Goal: Task Accomplishment & Management: Complete application form

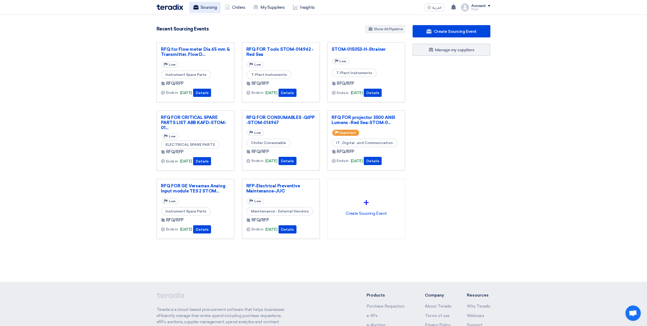
click at [203, 8] on link "Sourcing" at bounding box center [204, 7] width 31 height 11
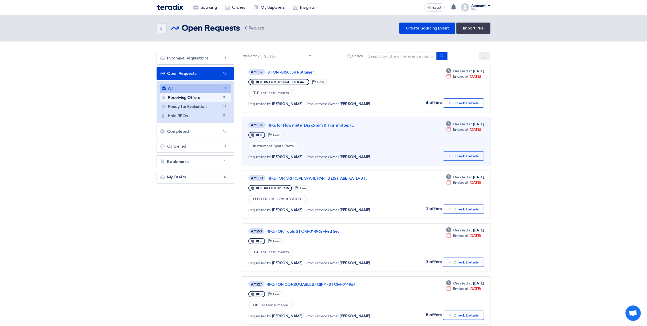
click at [197, 98] on link "Receiving Offers Receiving Offers 0" at bounding box center [196, 97] width 72 height 9
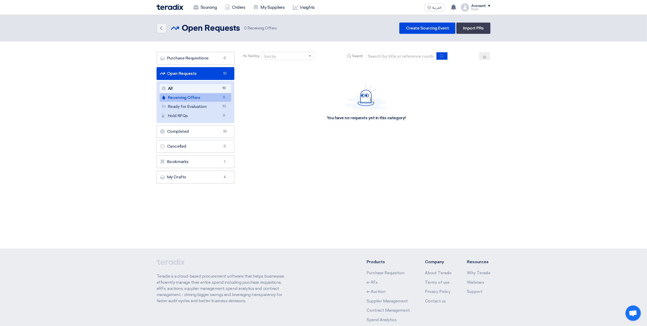
click at [204, 87] on link "All All 10" at bounding box center [196, 88] width 72 height 9
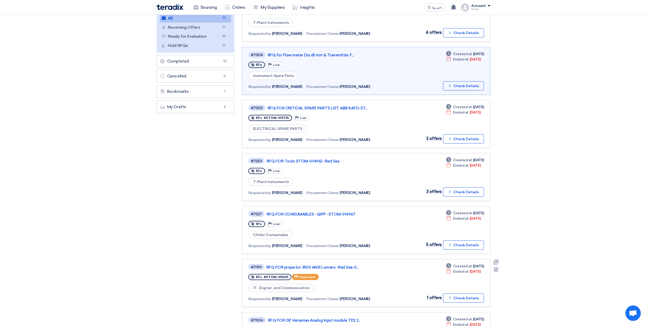
scroll to position [102, 0]
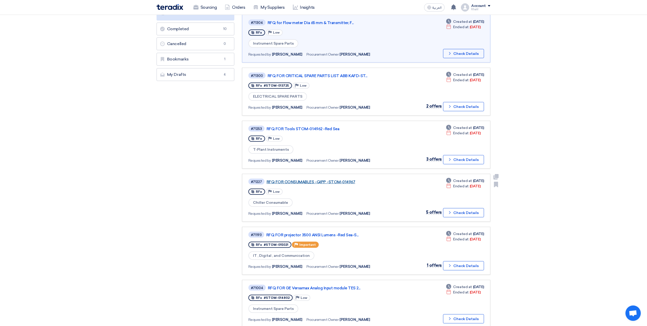
click at [295, 179] on link "RFQ FOR CONSUMABLES -QIPP -STOM-014967" at bounding box center [331, 181] width 128 height 5
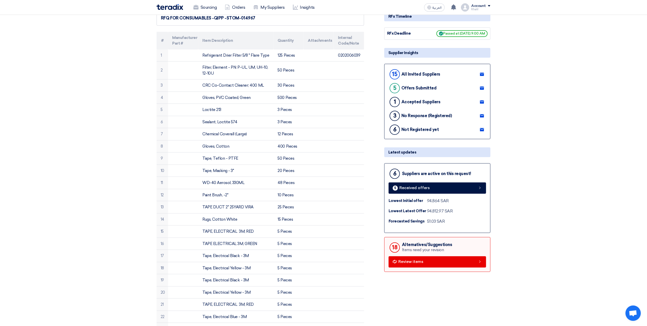
scroll to position [170, 0]
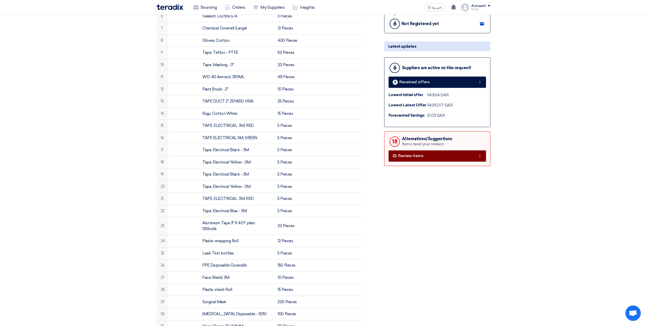
click at [459, 158] on link "Review items" at bounding box center [438, 155] width 98 height 11
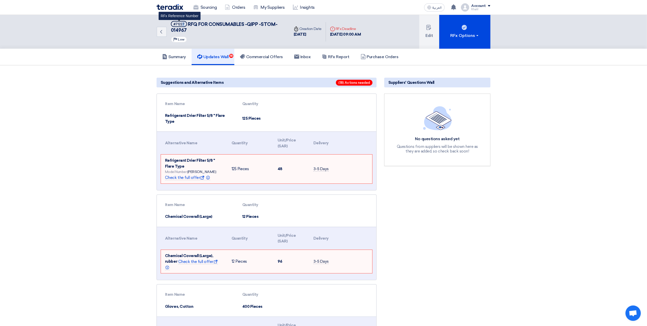
click at [183, 25] on div "#71227" at bounding box center [179, 24] width 11 height 3
drag, startPoint x: 183, startPoint y: 25, endPoint x: 175, endPoint y: 31, distance: 9.5
click at [175, 31] on span "RFQ FOR CONSUMABLES -QIPP -STOM-014967" at bounding box center [224, 27] width 106 height 12
drag, startPoint x: 172, startPoint y: 29, endPoint x: 188, endPoint y: 29, distance: 15.4
click at [188, 29] on h5 "#71227 RFQ FOR CONSUMABLES -QIPP -STOM-014967" at bounding box center [227, 27] width 113 height 13
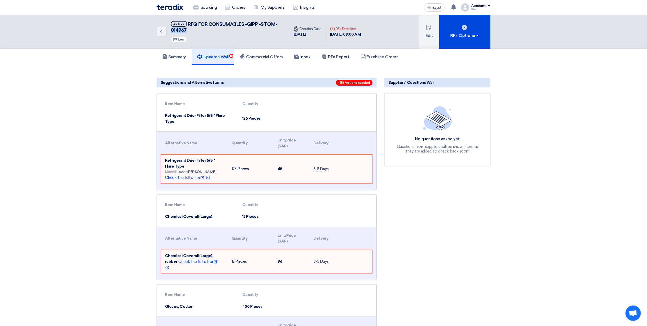
copy span "014967"
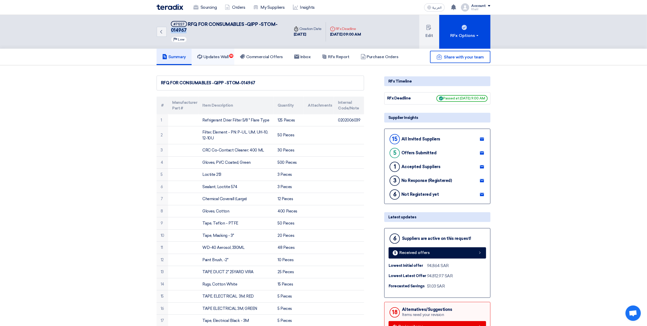
click at [217, 54] on h5 "Updates Wall 18" at bounding box center [212, 56] width 31 height 5
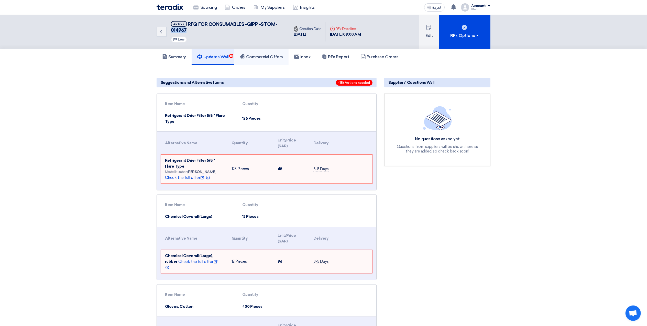
click at [261, 57] on h5 "Commercial Offers" at bounding box center [261, 56] width 43 height 5
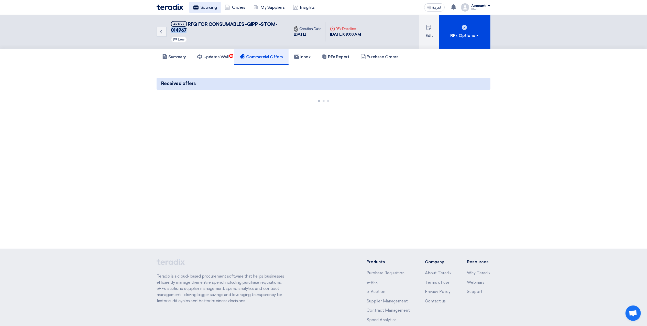
click at [204, 5] on link "Sourcing" at bounding box center [204, 7] width 31 height 11
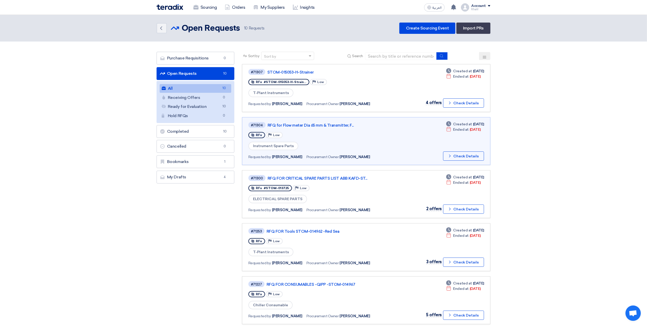
click at [197, 72] on link "Open Requests Open Requests 10" at bounding box center [196, 73] width 78 height 13
click at [290, 72] on link "STOM-015053-H-Strainer" at bounding box center [331, 72] width 128 height 5
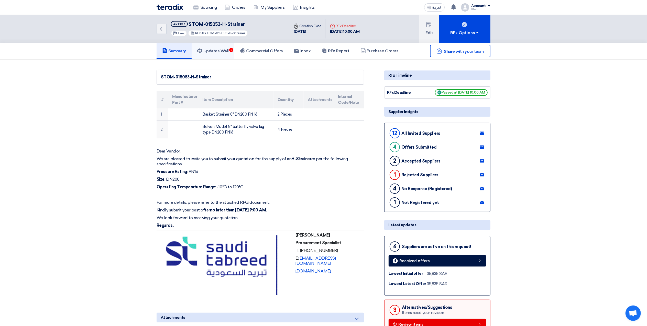
click at [215, 53] on link "Updates Wall 3" at bounding box center [213, 51] width 43 height 16
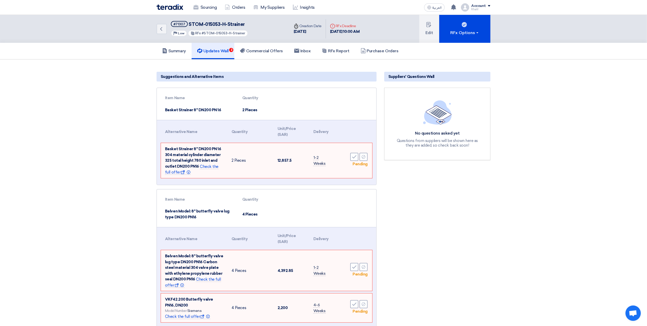
click at [477, 236] on div "Suppliers' Questions Wall No questions asked yet Questions from suppliers will …" at bounding box center [438, 201] width 114 height 263
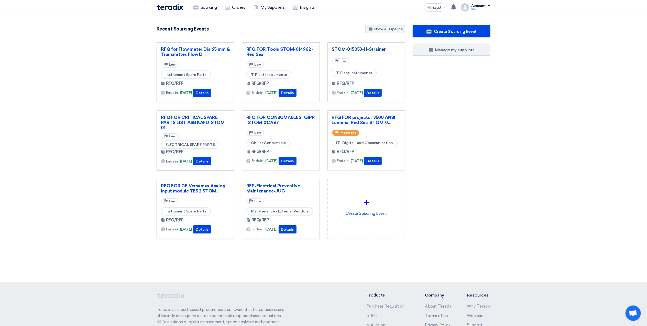
click at [358, 49] on link "STOM-015053-H-Strainer" at bounding box center [366, 49] width 69 height 5
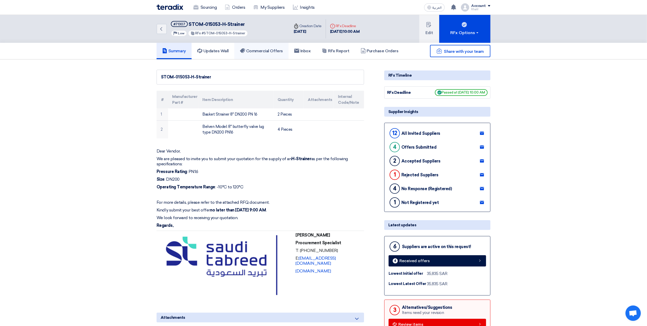
click at [259, 51] on h5 "Commercial Offers" at bounding box center [261, 50] width 43 height 5
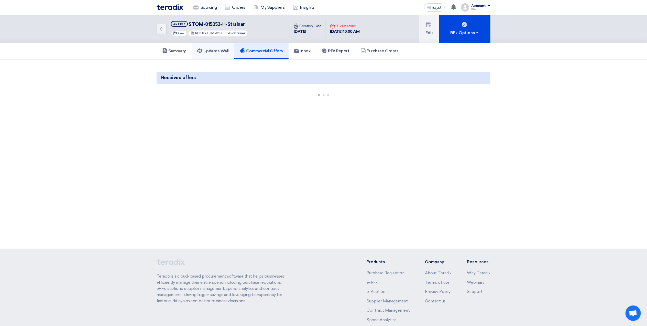
click at [218, 51] on h5 "Updates Wall" at bounding box center [212, 50] width 31 height 5
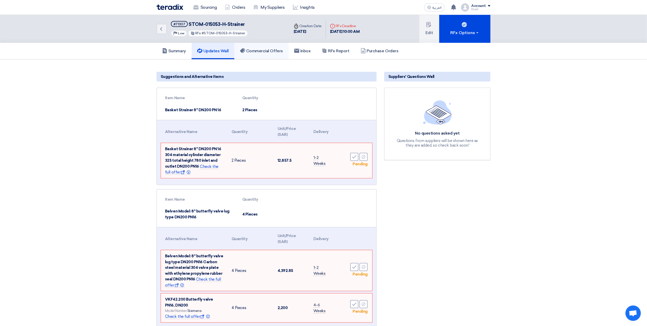
click at [261, 49] on h5 "Commercial Offers" at bounding box center [261, 50] width 43 height 5
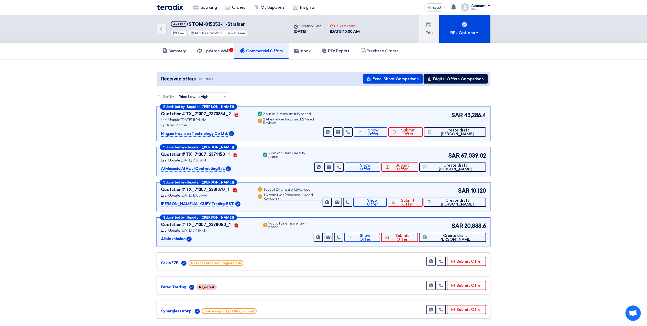
scroll to position [34, 0]
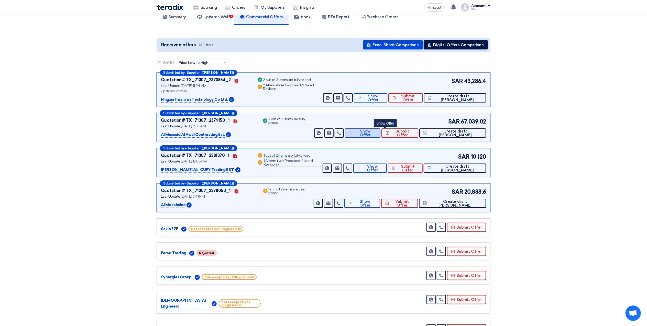
click at [377, 134] on span "Show Offer" at bounding box center [365, 133] width 22 height 8
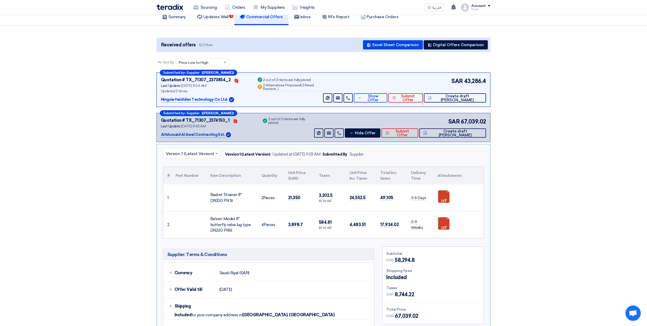
drag, startPoint x: 211, startPoint y: 218, endPoint x: 246, endPoint y: 230, distance: 36.8
click at [246, 230] on div "Belven Model: 8" butterfly valve lug type DN200 PN16" at bounding box center [231, 224] width 43 height 17
copy div "Belven Model: 8" butterfly valve lug type DN200 PN16"
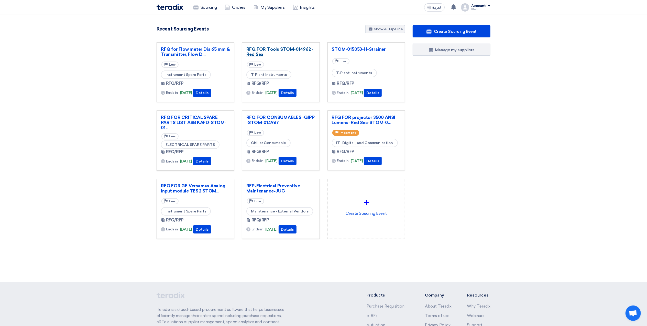
click at [272, 51] on link "RFQ FOR Tools STOM-014962 -Red Sea" at bounding box center [280, 52] width 69 height 10
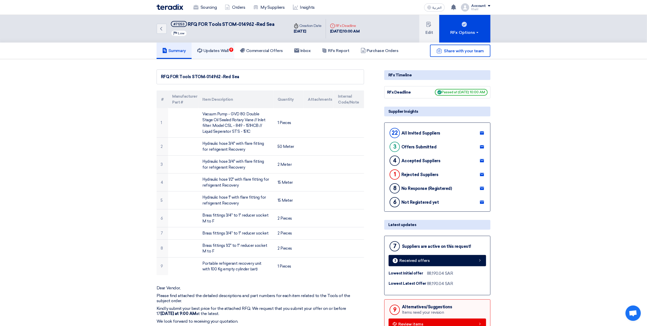
click at [229, 48] on h5 "Updates Wall 9" at bounding box center [212, 50] width 31 height 5
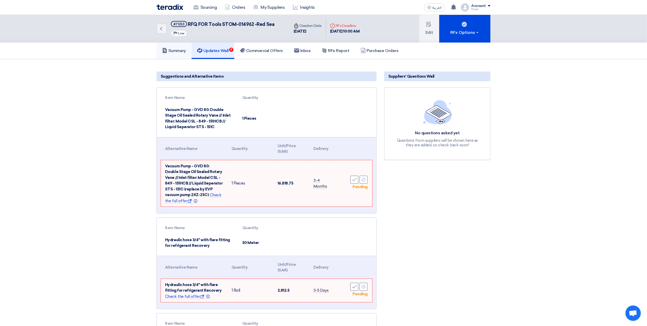
click at [179, 51] on h5 "Summary" at bounding box center [174, 50] width 24 height 5
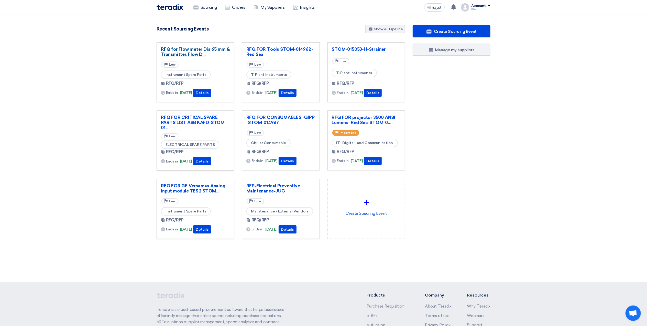
click at [197, 51] on link "RFQ for Flow meter Dia 65 mm & Transmitter, Flow D..." at bounding box center [195, 52] width 69 height 10
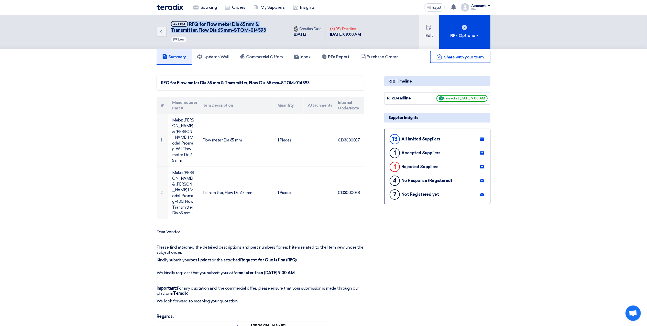
drag, startPoint x: 243, startPoint y: 32, endPoint x: 187, endPoint y: 23, distance: 56.5
click at [187, 23] on h5 "#71304 RFQ for Flow meter Dia 65 mm & Transmitter, Flow Dia 65 mm-STOM-014593" at bounding box center [227, 27] width 113 height 13
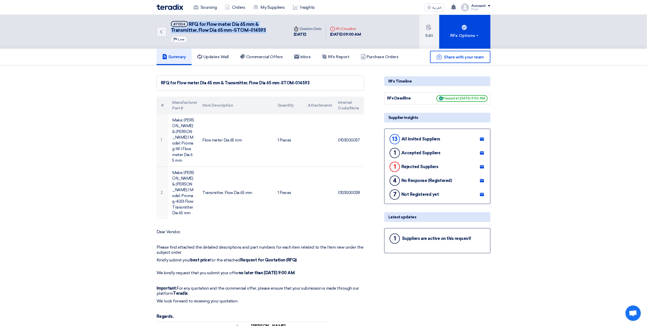
copy h5 "RFQ for Flow meter Dia 65 mm & Transmitter, Flow Dia 65 mm-STOM-014593"
click at [211, 8] on link "Sourcing" at bounding box center [204, 7] width 31 height 11
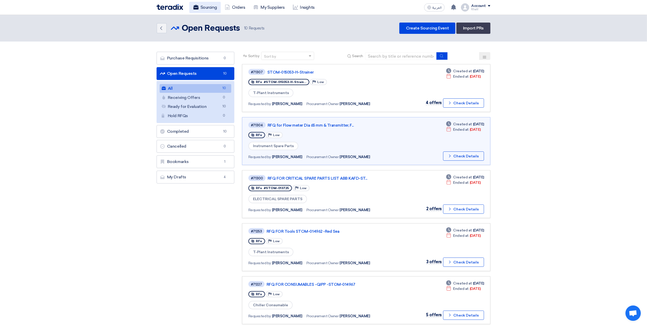
click at [211, 5] on link "Sourcing" at bounding box center [204, 7] width 31 height 11
click at [234, 5] on link "Orders" at bounding box center [235, 7] width 28 height 11
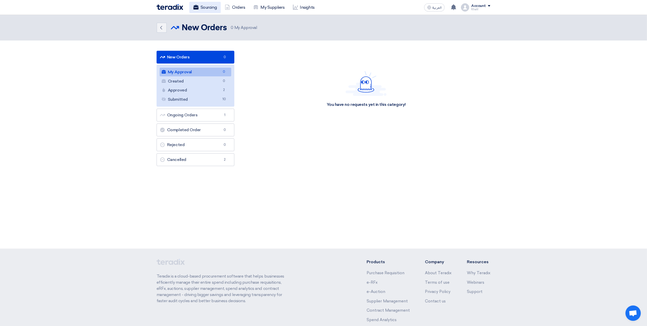
click at [206, 5] on link "Sourcing" at bounding box center [204, 7] width 31 height 11
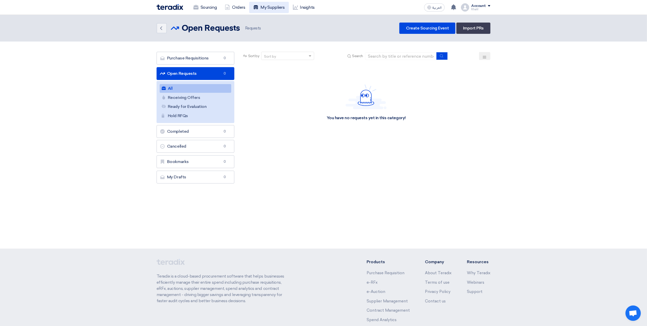
click at [280, 5] on link "My Suppliers" at bounding box center [268, 7] width 39 height 11
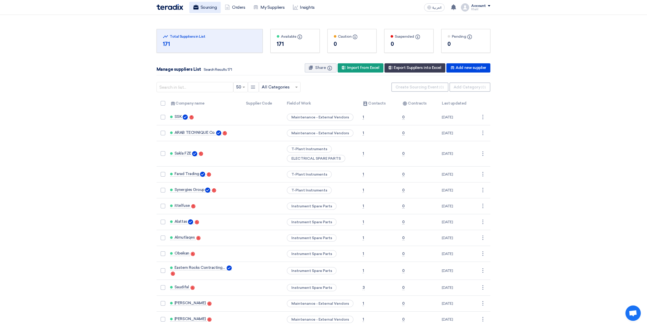
click at [199, 6] on link "Sourcing" at bounding box center [204, 7] width 31 height 11
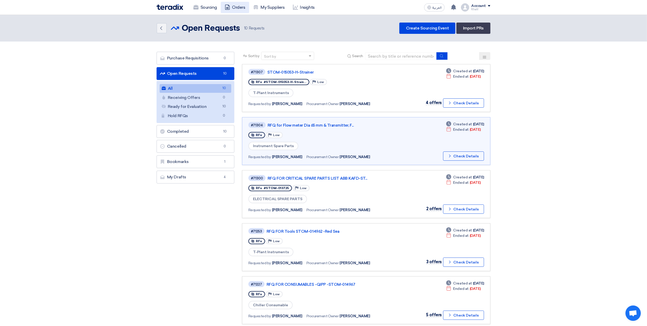
click at [234, 10] on link "Orders" at bounding box center [235, 7] width 28 height 11
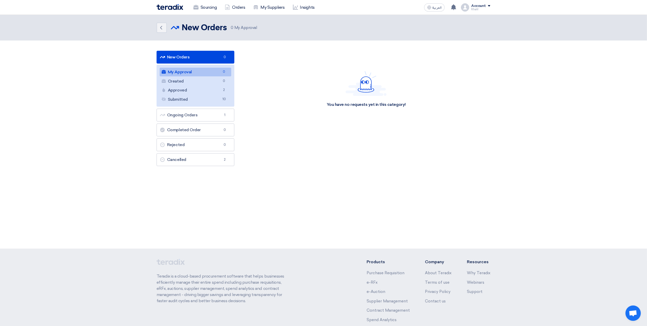
click at [200, 56] on link "New Orders New Orders 0" at bounding box center [196, 57] width 78 height 13
click at [206, 7] on link "Sourcing" at bounding box center [204, 7] width 31 height 11
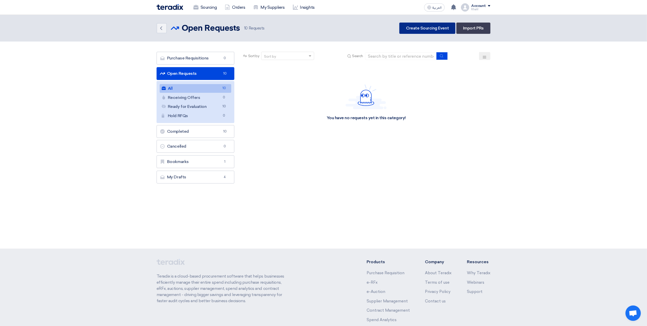
click at [422, 28] on link "Create Sourcing Event" at bounding box center [428, 28] width 56 height 11
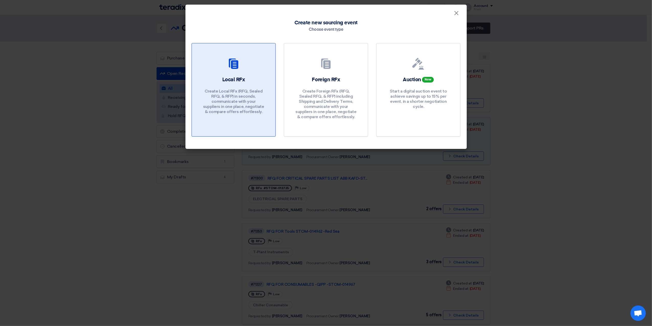
click at [223, 95] on p "Create Local RFx (RFQ, Sealed RFQ, & RFP) in seconds, communicate with your sup…" at bounding box center [233, 102] width 61 height 26
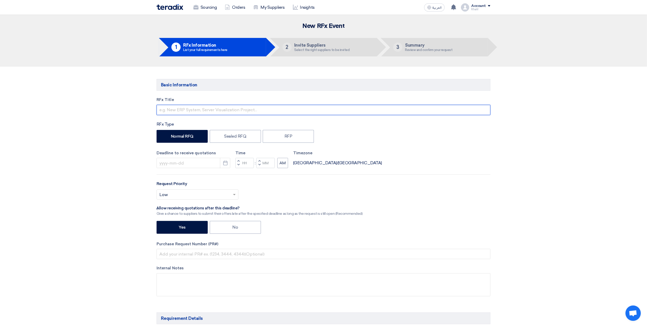
click at [230, 108] on input "text" at bounding box center [324, 110] width 334 height 10
type input "r"
click at [422, 152] on div "Deadline to receive quotations Pick a date Time Increment hours Decrement hours…" at bounding box center [324, 159] width 334 height 18
click at [221, 107] on input "RFQ FOR TOOLS" at bounding box center [324, 110] width 334 height 10
paste input "Air Handling Unit Filter-VS P.FLT G4 663x1189"
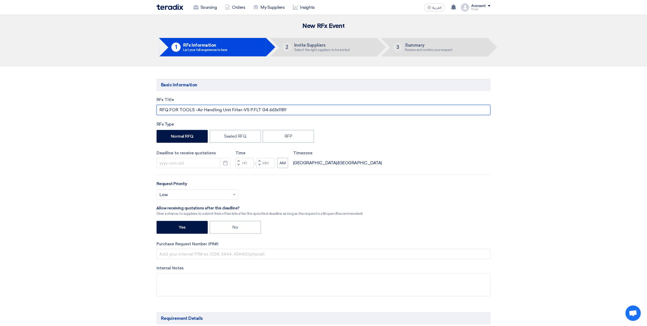
drag, startPoint x: 288, startPoint y: 110, endPoint x: 195, endPoint y: 109, distance: 93.2
click at [196, 109] on input "RFQ FOR TOOLS -Air Handling Unit Filter-VS P.FLT G4 663x1189" at bounding box center [324, 110] width 334 height 10
paste input "STOM-014983 : RS"
click at [226, 112] on input "RFQ FOR TOOLS -STOM-014983 : RS" at bounding box center [324, 110] width 334 height 10
type input "RFQ FOR TOOLS -STOM-014983 - RS"
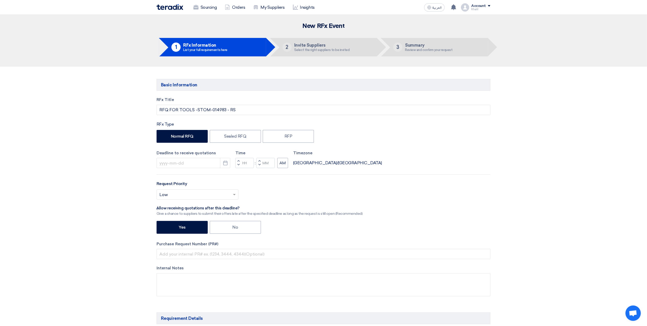
click at [418, 148] on div "RFx Title RFQ FOR TOOLS -STOM-014983 - RS RFx Type Normal RFQ Sealed RFQ RFP De…" at bounding box center [324, 200] width 342 height 207
click at [223, 164] on use "button" at bounding box center [225, 162] width 4 height 5
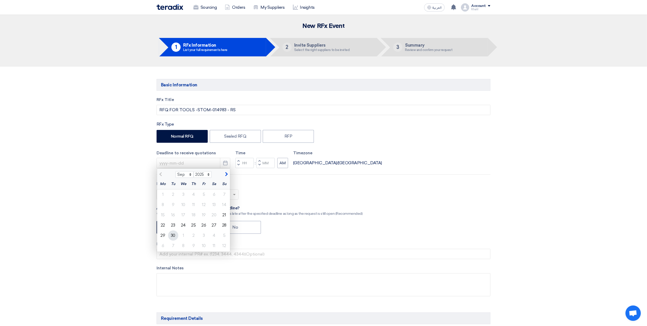
click at [176, 235] on div "30" at bounding box center [173, 235] width 10 height 10
type input "9/30/2025"
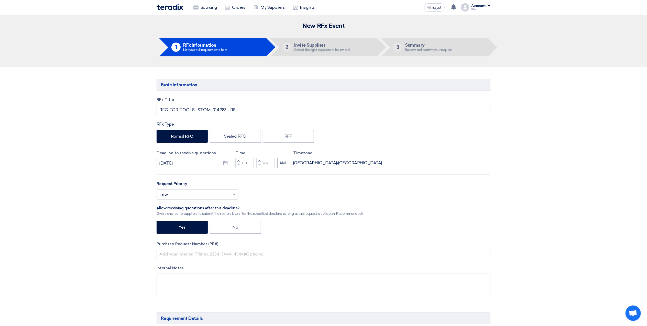
click at [367, 191] on div "Select priority... × Low ×" at bounding box center [324, 196] width 334 height 14
click at [248, 165] on input "Hours" at bounding box center [244, 163] width 18 height 10
click at [240, 165] on button "Decrement hours" at bounding box center [238, 165] width 6 height 6
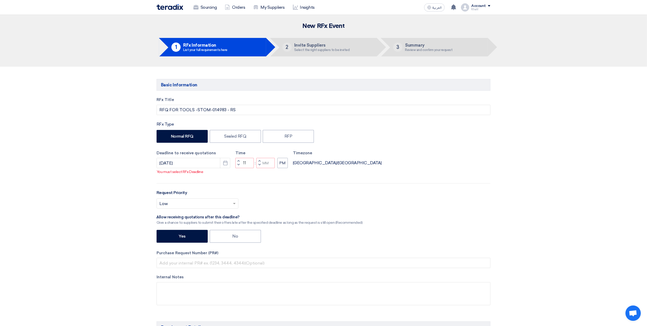
click at [262, 168] on button "Decrement minutes" at bounding box center [259, 165] width 6 height 6
type input "10"
type input "59"
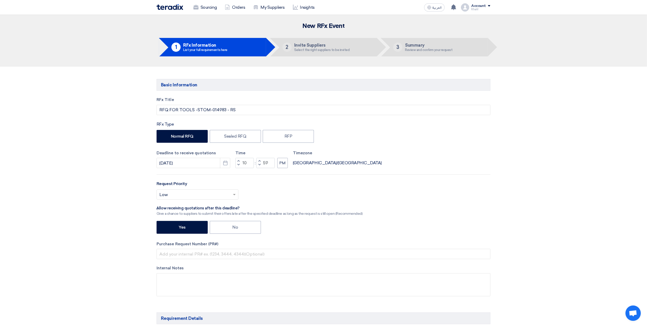
click at [261, 161] on span "button" at bounding box center [260, 160] width 2 height 3
type input "11"
type input "00"
click at [261, 164] on span "button" at bounding box center [260, 164] width 2 height 3
type input "10"
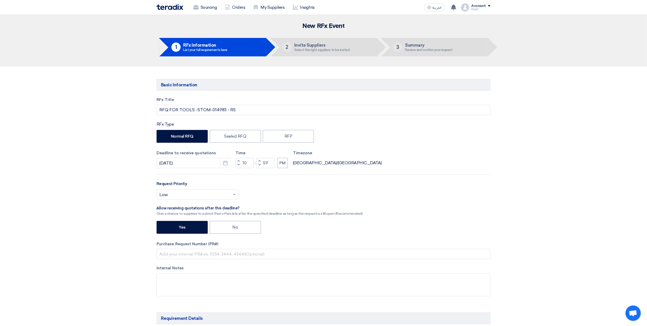
click at [261, 164] on span "button" at bounding box center [260, 164] width 2 height 3
type input "58"
click at [239, 165] on span "button" at bounding box center [239, 164] width 2 height 3
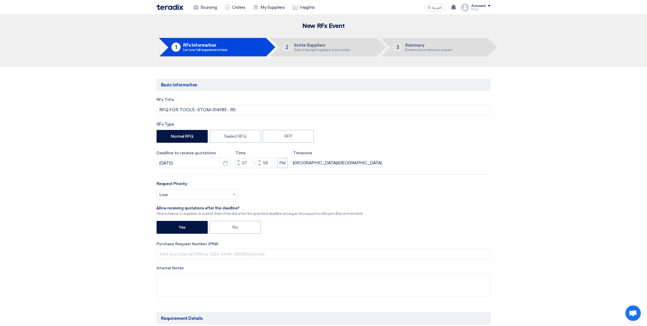
click at [239, 165] on span "button" at bounding box center [239, 164] width 2 height 3
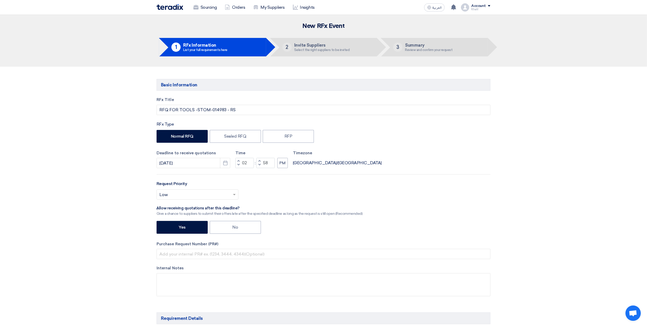
click at [239, 165] on span "button" at bounding box center [239, 164] width 2 height 3
click at [239, 160] on span "button" at bounding box center [239, 160] width 2 height 3
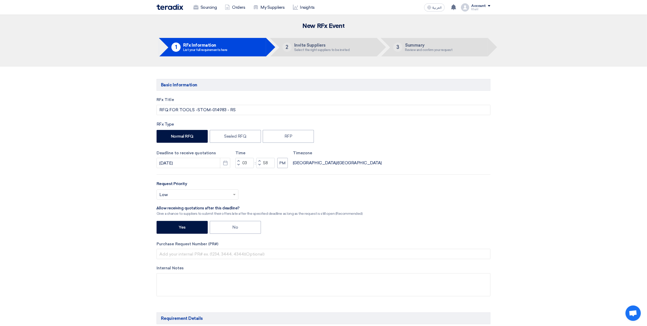
click at [239, 160] on span "button" at bounding box center [239, 160] width 2 height 3
click at [484, 196] on div "Select priority... × Low ×" at bounding box center [324, 196] width 334 height 14
click at [239, 166] on span "button" at bounding box center [239, 164] width 2 height 3
click at [237, 160] on button "Increment hours" at bounding box center [238, 161] width 6 height 6
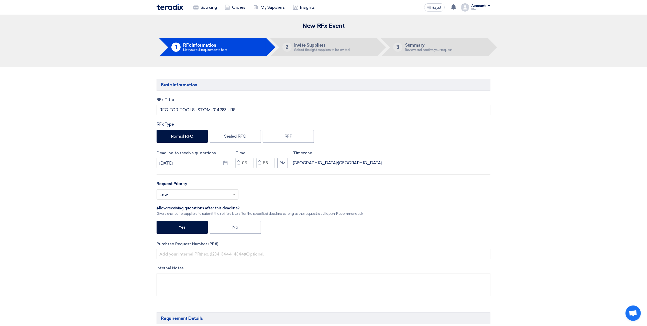
click at [237, 160] on button "Increment hours" at bounding box center [238, 161] width 6 height 6
click at [238, 164] on span "button" at bounding box center [239, 164] width 2 height 3
type input "03"
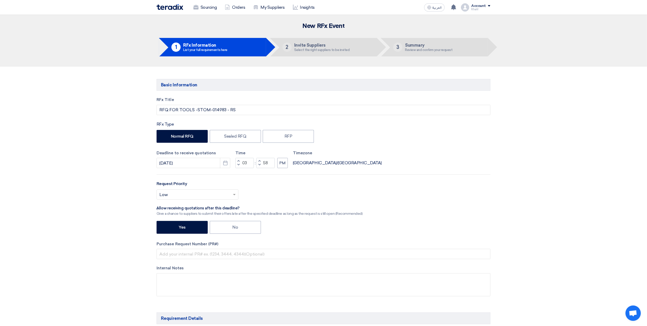
click at [285, 185] on div "Request Priority Select priority... × Low ×" at bounding box center [324, 191] width 334 height 23
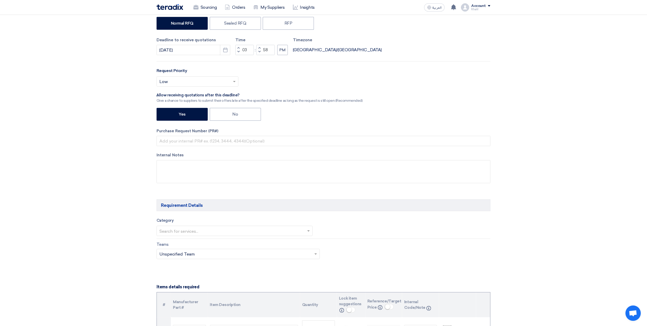
scroll to position [102, 0]
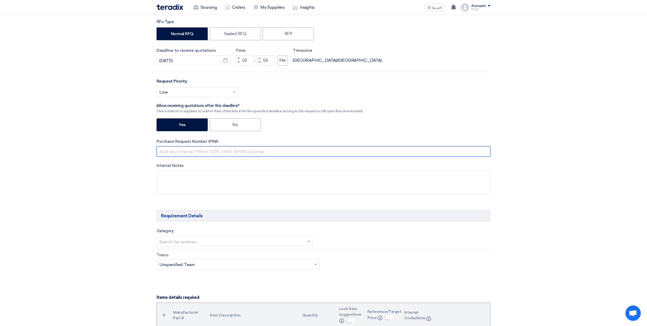
click at [261, 152] on input "text" at bounding box center [324, 151] width 334 height 10
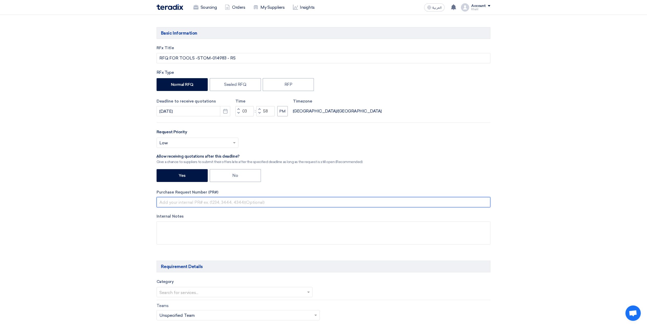
scroll to position [0, 0]
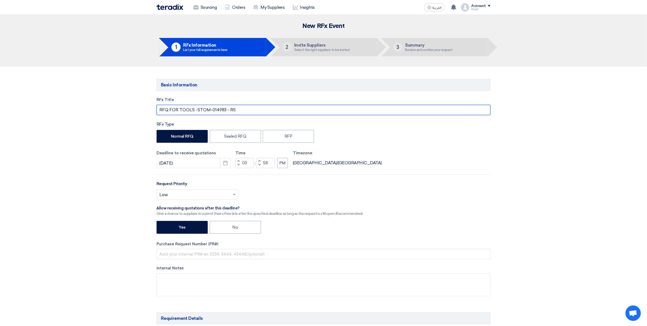
drag, startPoint x: 236, startPoint y: 109, endPoint x: 197, endPoint y: 109, distance: 38.9
click at [197, 109] on input "RFQ FOR TOOLS -STOM-014983 - RS" at bounding box center [324, 110] width 334 height 10
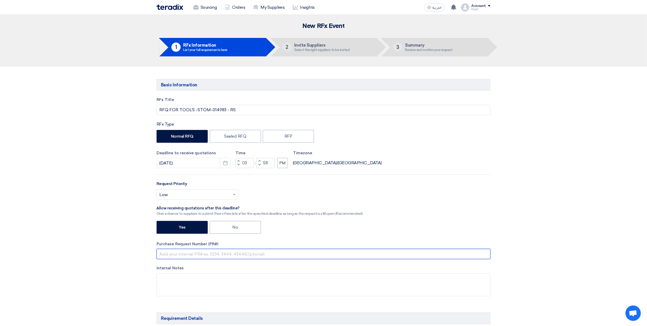
click at [194, 256] on input "text" at bounding box center [324, 254] width 334 height 10
paste input "STOM-014983 - RS"
type input "STOM-014983 - RS"
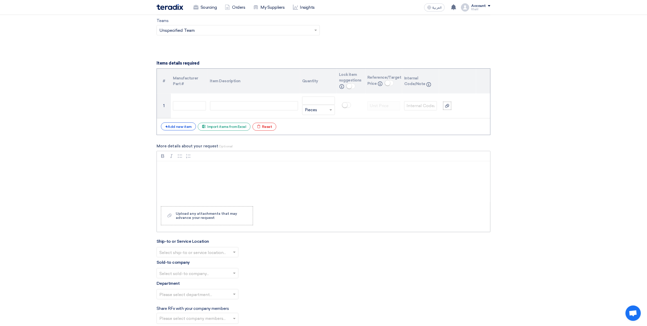
scroll to position [341, 0]
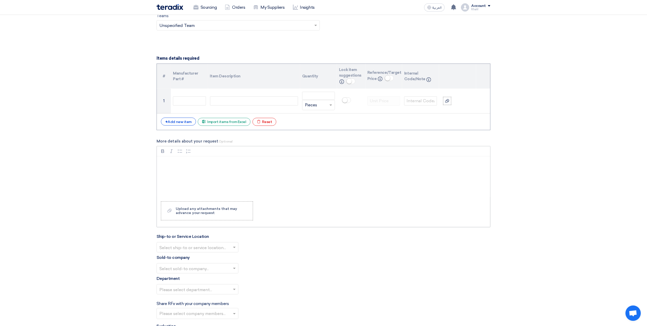
click at [306, 166] on p "Rich Text Editor, main" at bounding box center [325, 163] width 325 height 6
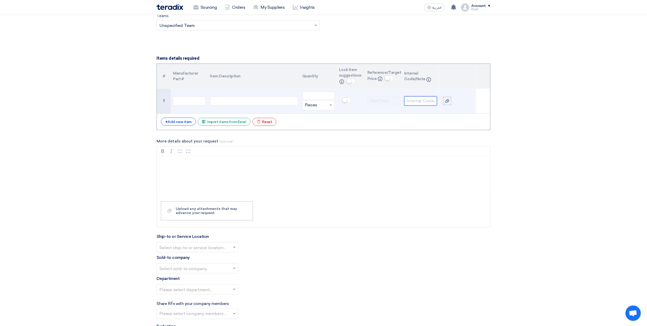
click at [417, 100] on input "text" at bounding box center [420, 100] width 33 height 9
paste input "0201000046"
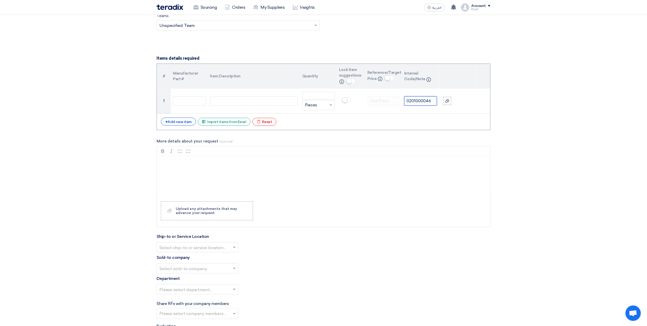
type input "0201000046"
click at [553, 135] on section "Basic Information RFx Title RFQ FOR TOOLS -STOM-014983 - RS RFx Type Normal RFQ…" at bounding box center [323, 163] width 647 height 877
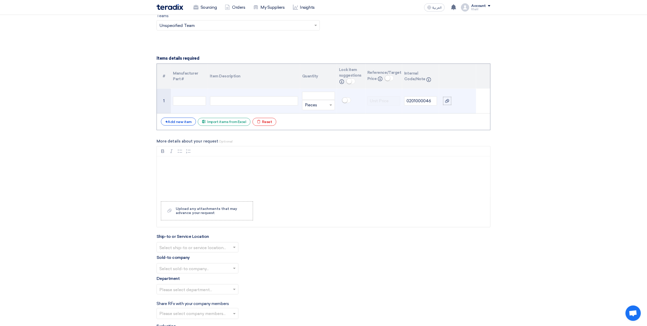
click at [270, 102] on div at bounding box center [254, 100] width 88 height 9
paste div
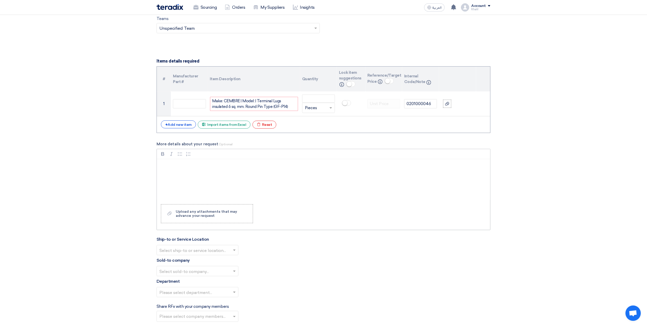
click at [327, 188] on div "Rich Text Editor, main" at bounding box center [323, 179] width 333 height 41
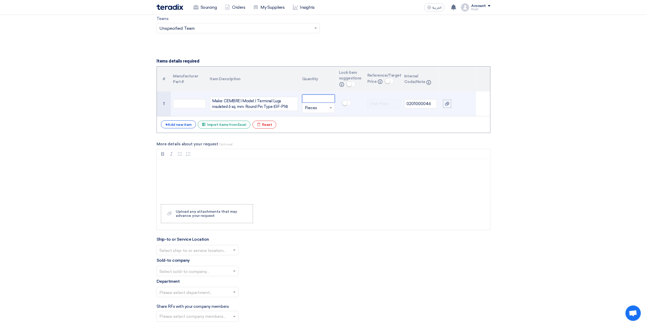
click at [318, 99] on input "number" at bounding box center [318, 98] width 33 height 8
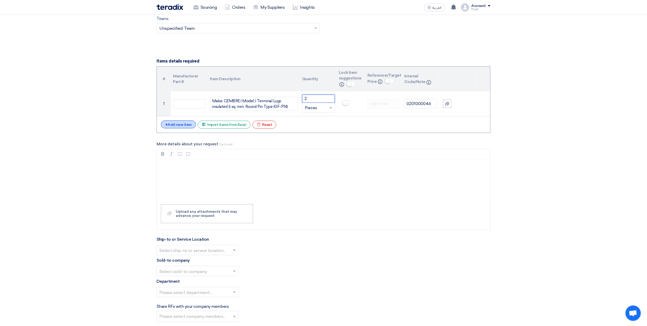
type input "2"
click at [179, 127] on div "+ Add new item" at bounding box center [178, 124] width 35 height 8
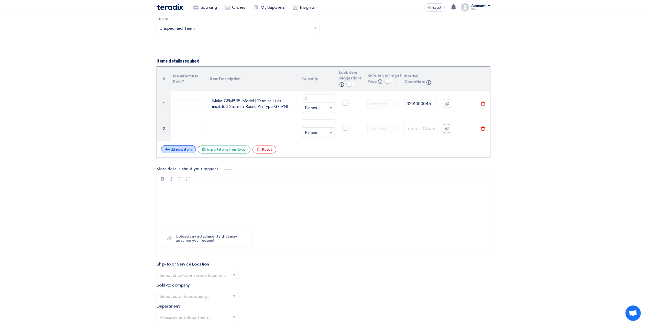
click at [186, 149] on div "+ Add new item" at bounding box center [178, 149] width 35 height 8
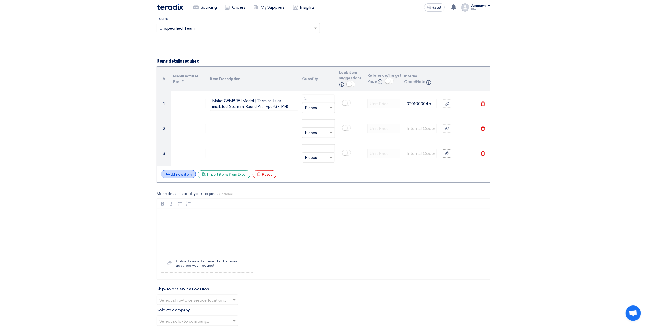
click at [187, 175] on div "+ Add new item" at bounding box center [178, 174] width 35 height 8
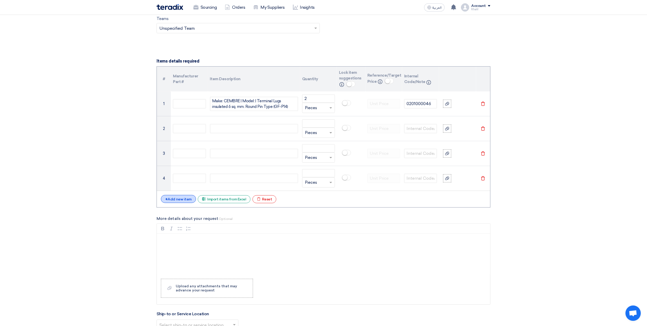
click at [190, 198] on div "+ Add new item" at bounding box center [178, 199] width 35 height 8
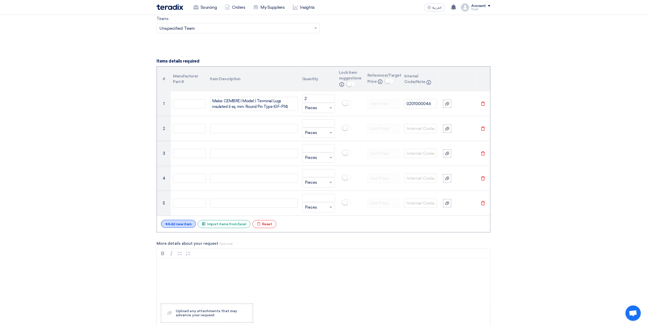
click at [188, 227] on div "+ Add new item" at bounding box center [178, 224] width 35 height 8
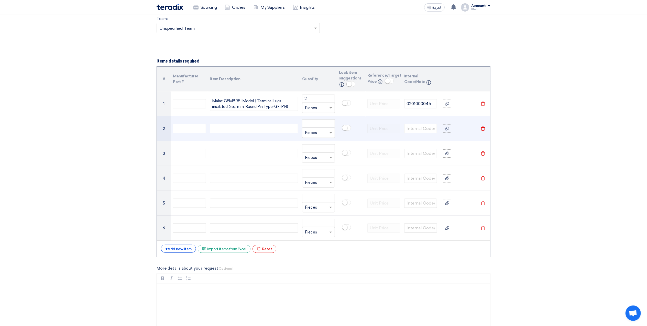
click at [238, 130] on div at bounding box center [254, 128] width 88 height 9
paste div
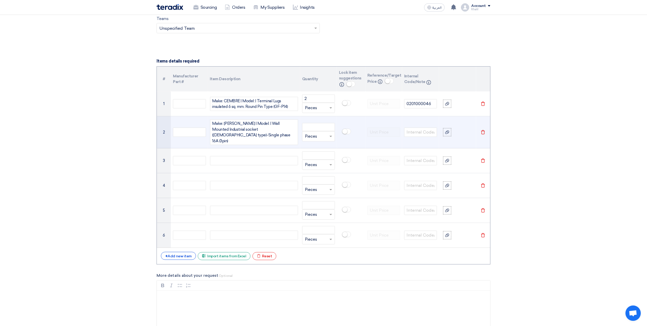
scroll to position [334, 0]
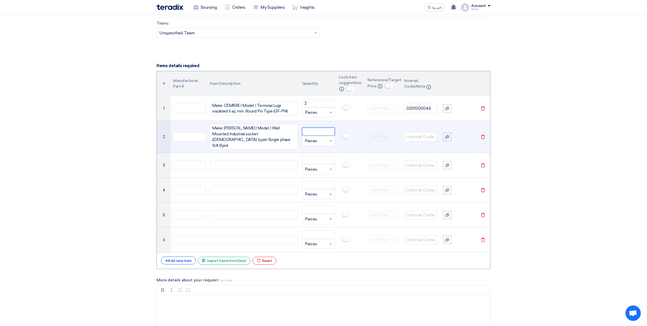
click at [314, 134] on input "number" at bounding box center [318, 131] width 33 height 8
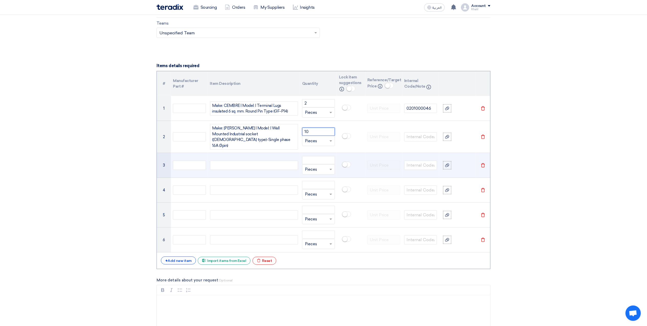
type input "10"
click at [248, 162] on div at bounding box center [254, 164] width 88 height 9
paste div
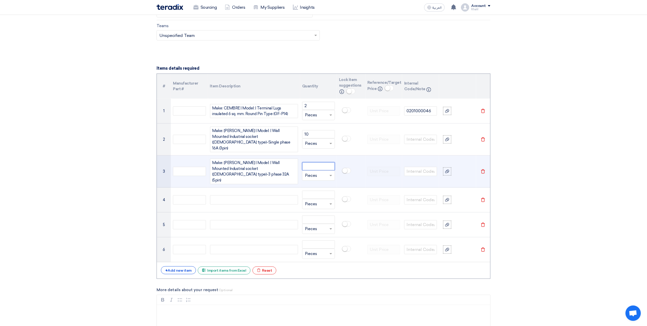
click at [326, 162] on input "number" at bounding box center [318, 166] width 33 height 8
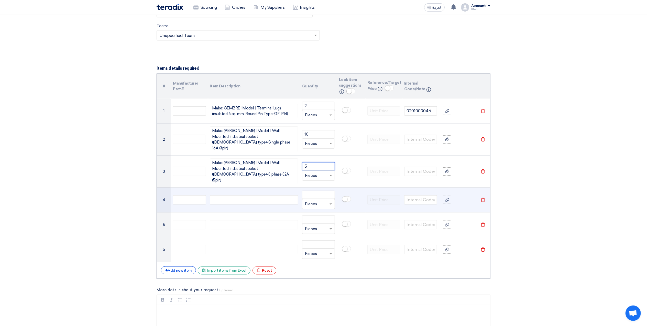
type input "5"
click at [271, 195] on div at bounding box center [254, 199] width 88 height 9
paste div
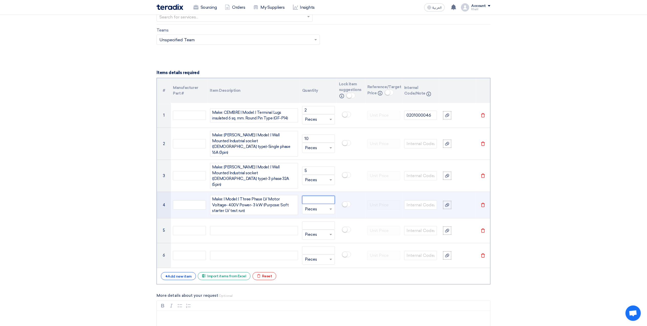
click at [319, 196] on input "number" at bounding box center [318, 200] width 33 height 8
click at [320, 196] on input "number" at bounding box center [318, 200] width 33 height 8
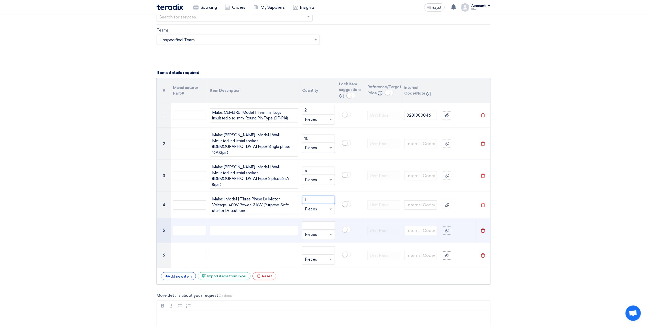
type input "1"
click at [256, 226] on div at bounding box center [254, 230] width 88 height 9
paste div
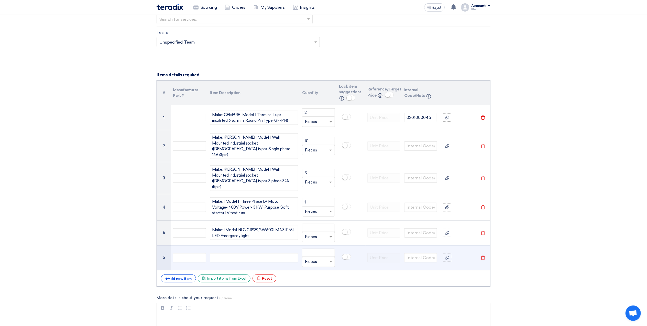
drag, startPoint x: 262, startPoint y: 246, endPoint x: 273, endPoint y: 248, distance: 10.9
click at [263, 253] on div at bounding box center [254, 257] width 88 height 9
click at [230, 253] on div at bounding box center [254, 257] width 88 height 9
paste div
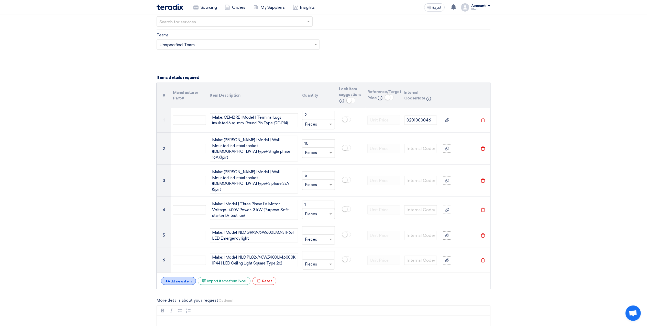
click at [189, 277] on div "+ Add new item" at bounding box center [178, 281] width 35 height 8
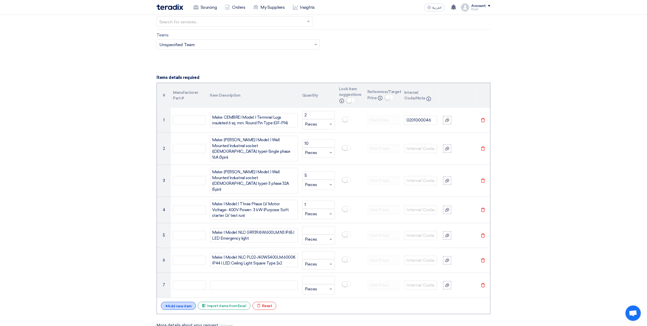
click at [185, 301] on div "+ Add new item" at bounding box center [178, 305] width 35 height 8
click at [184, 325] on div "+ Add new item" at bounding box center [178, 330] width 35 height 8
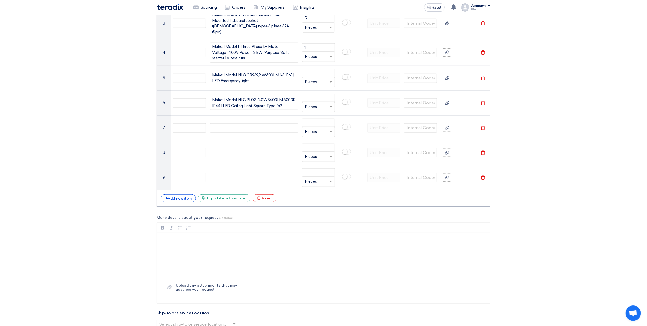
scroll to position [459, 0]
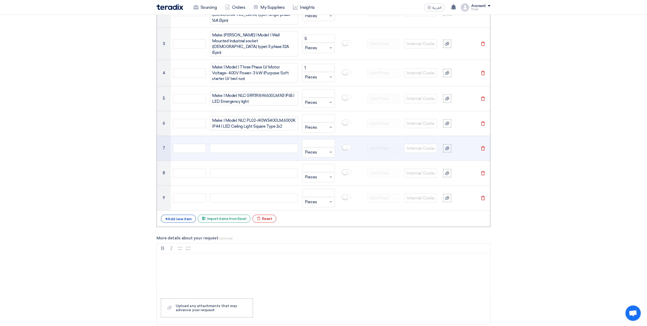
click at [231, 144] on div at bounding box center [254, 148] width 88 height 9
paste div
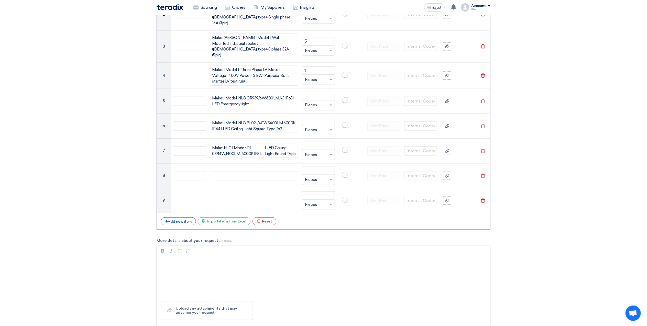
click at [307, 263] on div "Rich Text Editor, main" at bounding box center [323, 276] width 333 height 41
click at [264, 145] on div "Make: NLC | Model: DL-03/14W,1400LM. 6000K.IP54" at bounding box center [238, 151] width 53 height 12
click at [265, 145] on div "| LED Ceiling Light Round Type" at bounding box center [280, 151] width 31 height 12
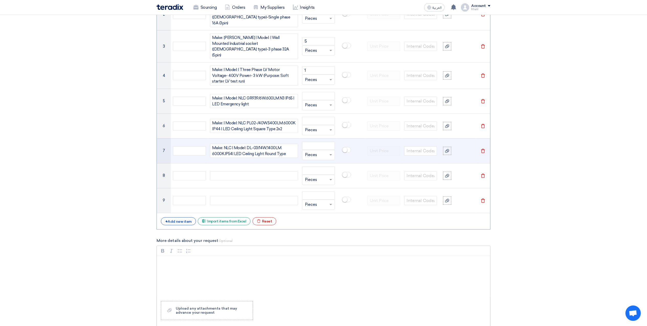
click at [417, 291] on div "Rich Text Editor Bold (CTRL+B) Bold Italic (CTRL+I) Italic Bulleted List Bullet…" at bounding box center [324, 285] width 334 height 81
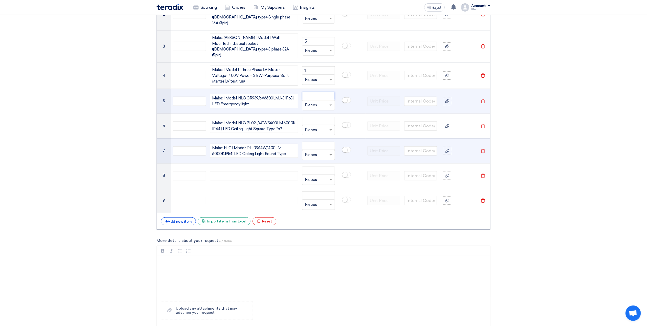
click at [320, 92] on input "number" at bounding box center [318, 96] width 33 height 8
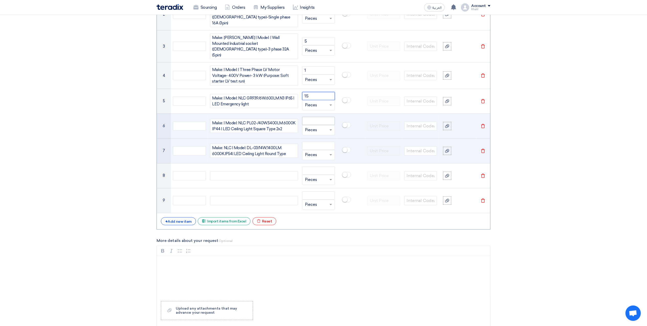
type input "15"
click at [310, 117] on input "number" at bounding box center [318, 121] width 33 height 8
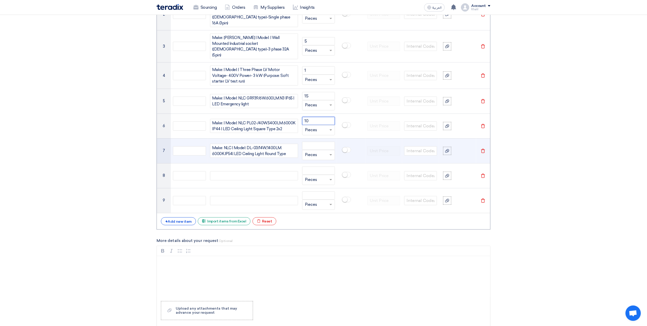
type input "10"
click at [317, 142] on input "number" at bounding box center [318, 146] width 33 height 8
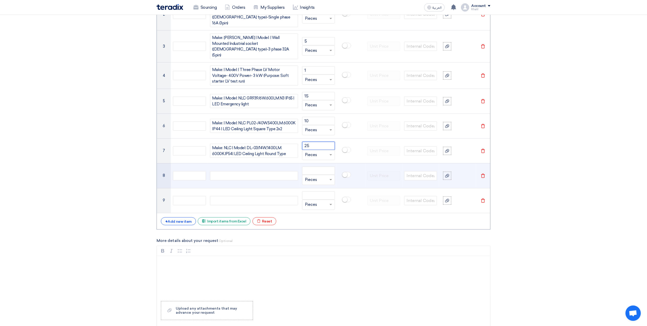
type input "25"
click at [280, 171] on div at bounding box center [254, 175] width 88 height 9
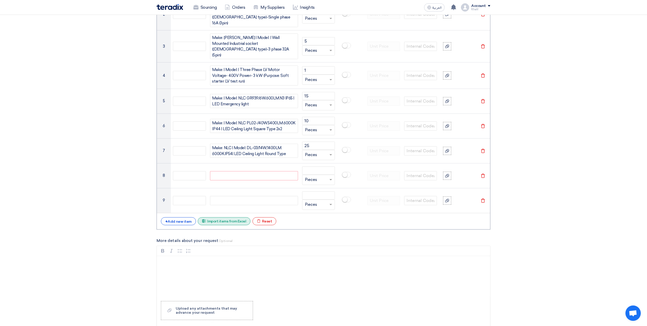
click at [233, 217] on div "Excel file Import items from Excel" at bounding box center [224, 221] width 53 height 8
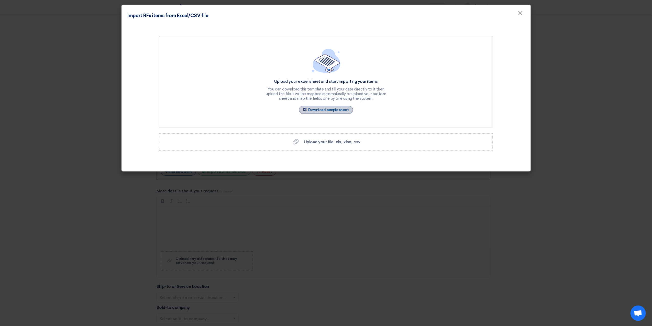
click at [326, 109] on link "Sample Sheet Download sample sheet" at bounding box center [326, 110] width 54 height 8
click at [530, 14] on div "Import RFx items from Excel/CSV file ×" at bounding box center [326, 14] width 409 height 19
click at [519, 10] on span "×" at bounding box center [520, 14] width 5 height 10
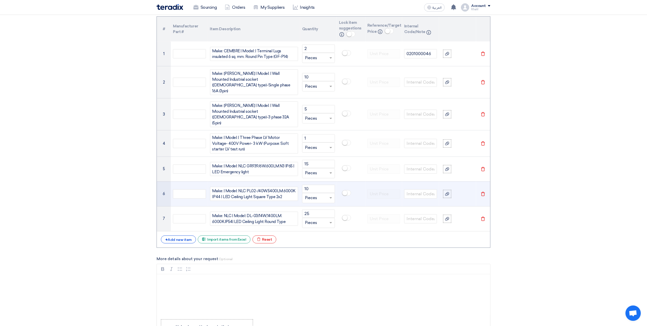
scroll to position [388, 0]
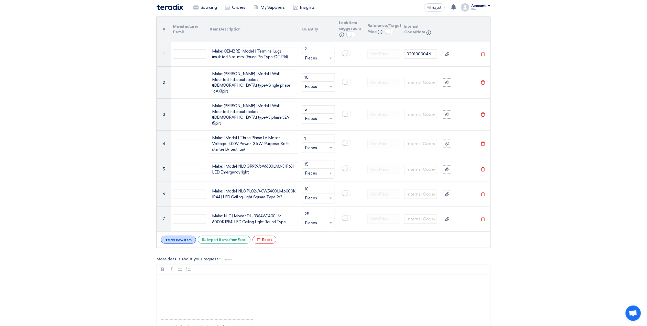
click at [182, 235] on div "+ Add new item" at bounding box center [178, 239] width 35 height 8
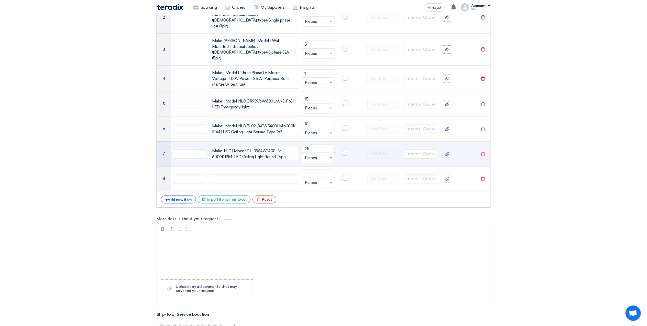
scroll to position [354, 0]
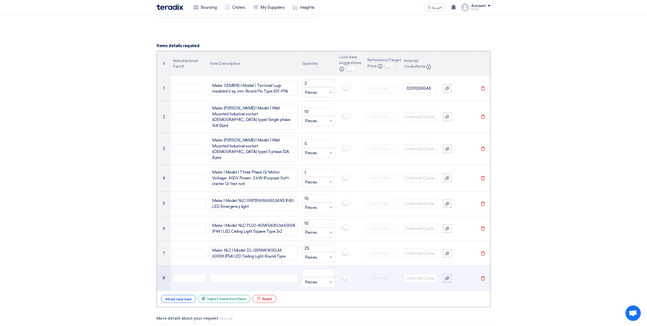
click at [248, 273] on div at bounding box center [254, 277] width 88 height 9
paste div
click at [315, 269] on input "number" at bounding box center [318, 273] width 33 height 8
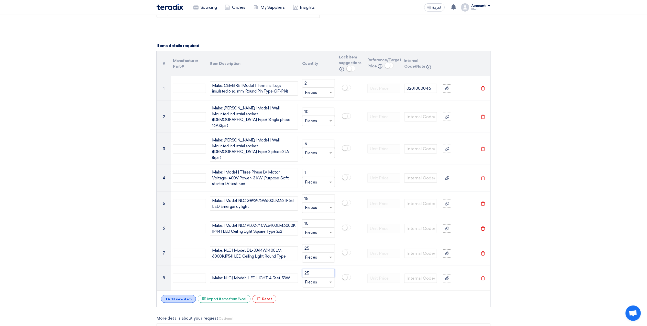
type input "25"
click at [184, 295] on div "+ Add new item" at bounding box center [178, 299] width 35 height 8
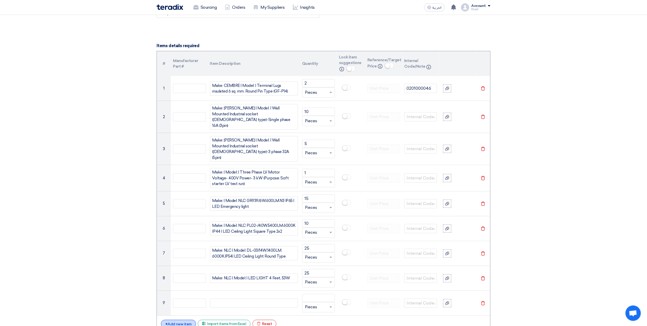
click at [185, 319] on div "+ Add new item" at bounding box center [178, 323] width 35 height 8
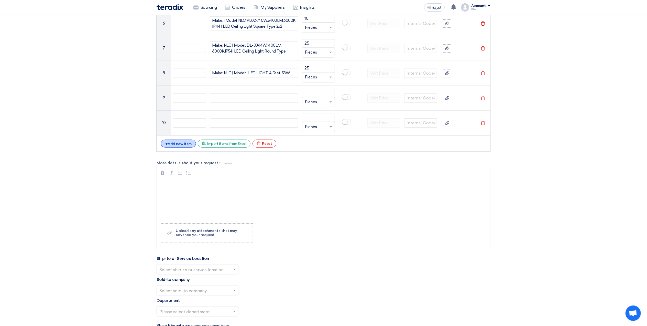
click at [182, 139] on div "+ Add new item" at bounding box center [178, 143] width 35 height 8
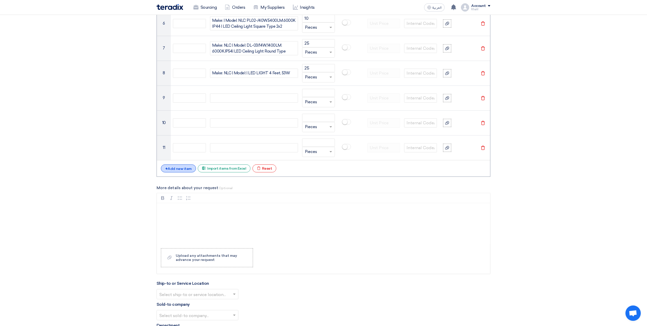
click at [186, 164] on div "+ Add new item" at bounding box center [178, 168] width 35 height 8
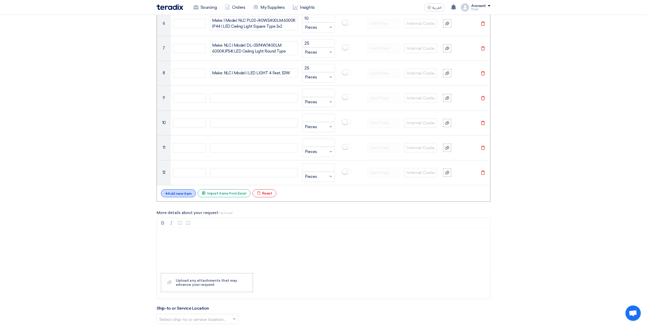
click at [185, 189] on div "+ Add new item" at bounding box center [178, 193] width 35 height 8
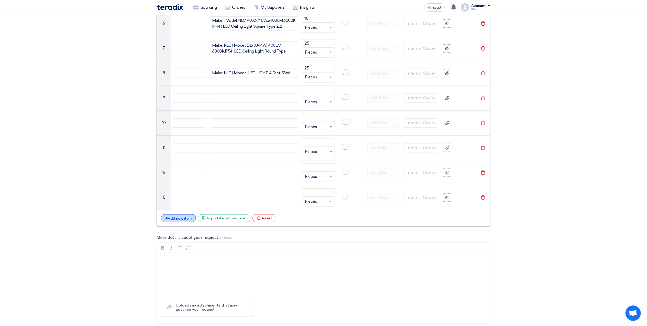
click at [184, 214] on div "+ Add new item" at bounding box center [178, 218] width 35 height 8
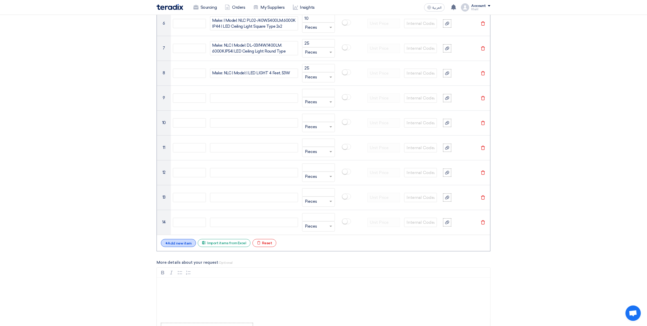
click at [184, 239] on div "+ Add new item" at bounding box center [178, 243] width 35 height 8
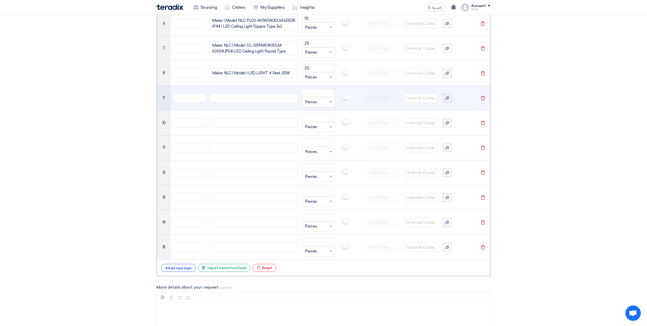
click at [245, 93] on div at bounding box center [254, 97] width 88 height 9
paste div
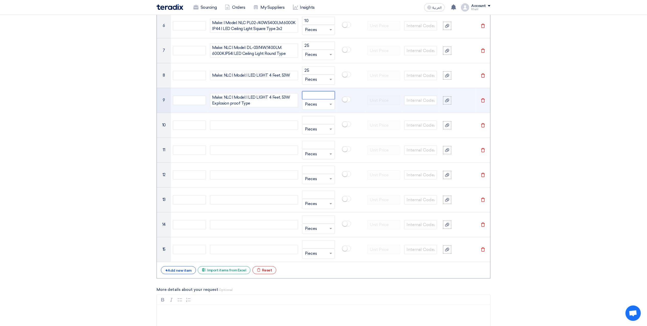
click at [317, 91] on input "number" at bounding box center [318, 95] width 33 height 8
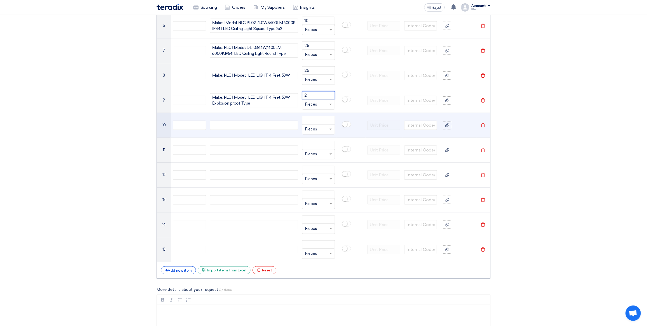
type input "2"
click at [266, 121] on div at bounding box center [254, 125] width 88 height 9
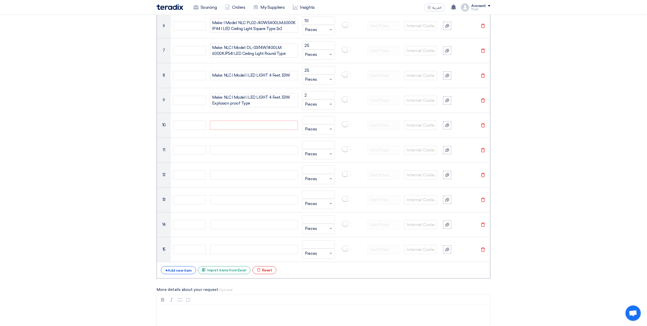
click at [554, 278] on section "Basic Information RFx Title RFQ FOR TOOLS -STOM-014983 - RS RFx Type Normal RFQ…" at bounding box center [323, 130] width 647 height 1240
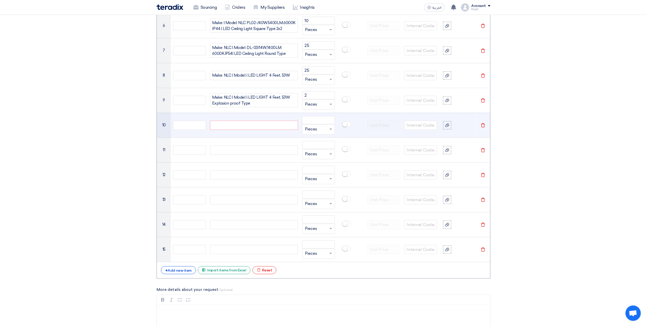
click at [245, 121] on div at bounding box center [254, 125] width 88 height 9
paste div
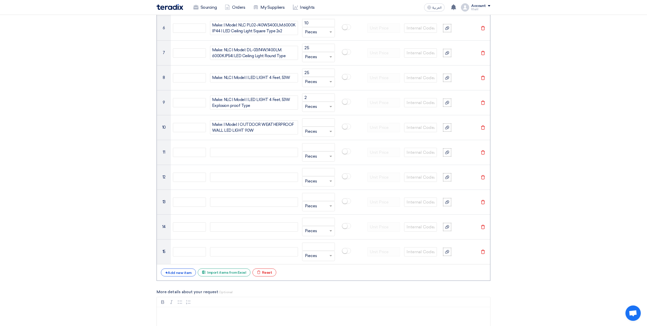
click at [624, 207] on section "Basic Information RFx Title RFQ FOR TOOLS -STOM-014983 - RS RFx Type Normal RFQ…" at bounding box center [323, 133] width 647 height 1240
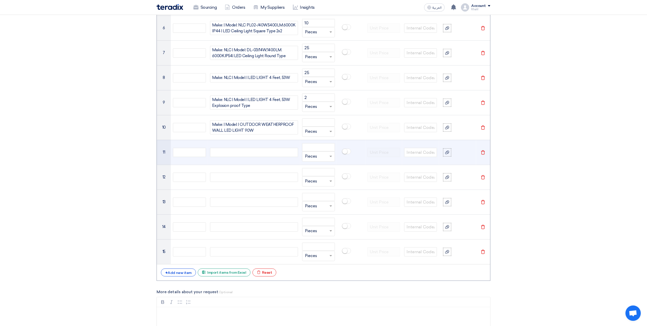
click at [246, 148] on div at bounding box center [254, 152] width 88 height 9
paste div
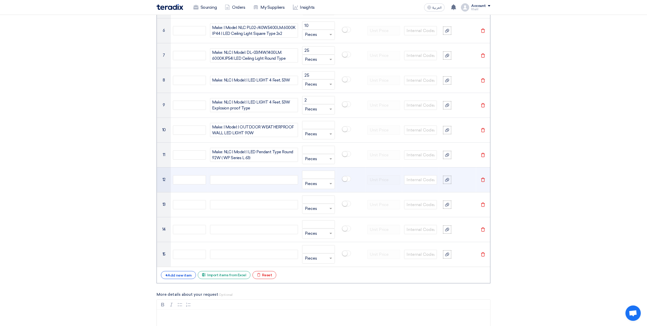
click at [249, 175] on div at bounding box center [254, 179] width 88 height 9
paste div
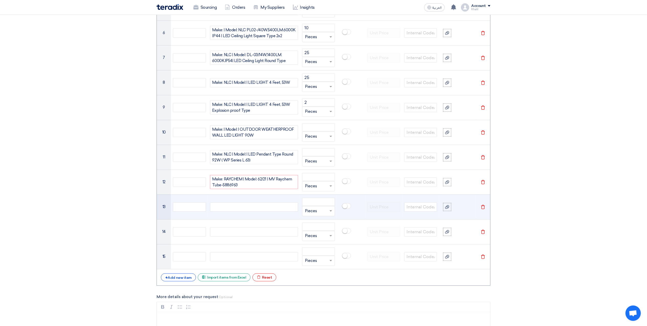
click at [245, 202] on div at bounding box center [254, 206] width 88 height 9
paste div
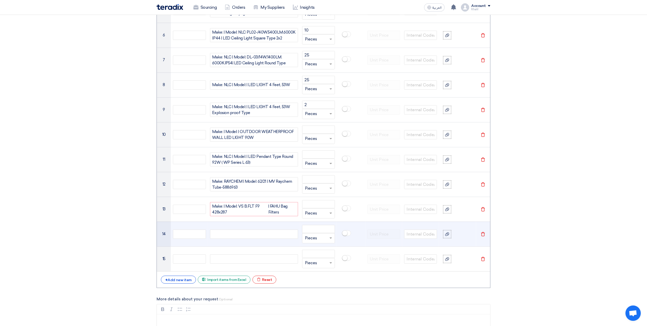
click at [261, 229] on div at bounding box center [254, 233] width 88 height 9
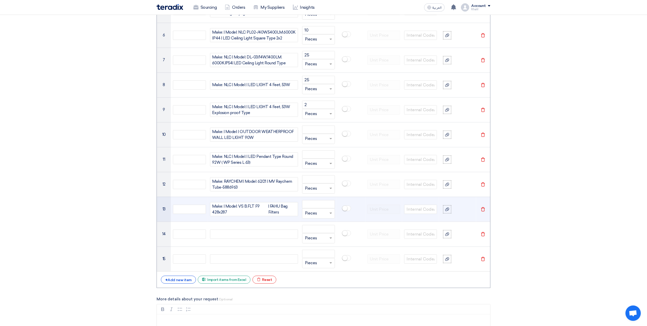
click at [267, 203] on div "Make: | Model: VS B.FLT F9 428x287" at bounding box center [240, 209] width 56 height 12
click at [268, 203] on div "| FAHU Bag Filters" at bounding box center [281, 209] width 27 height 12
drag, startPoint x: 289, startPoint y: 201, endPoint x: 267, endPoint y: 195, distance: 22.4
click at [267, 202] on div "Make: | Model: VS B.FLT F9 428x287 | FAHU BaFilters" at bounding box center [254, 209] width 88 height 14
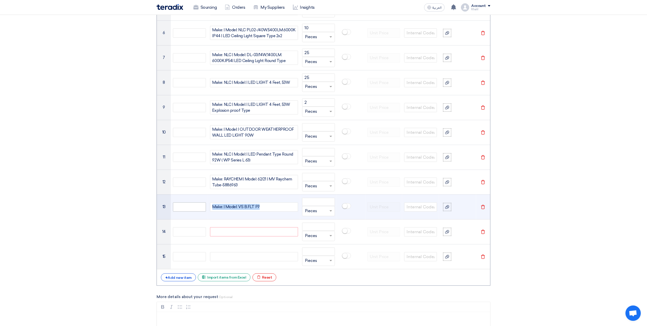
drag, startPoint x: 271, startPoint y: 198, endPoint x: 205, endPoint y: 195, distance: 66.1
click at [205, 195] on tr "13 Make: | Model: VS B.FLT F9 Unit × Pieces Delete" at bounding box center [323, 206] width 333 height 25
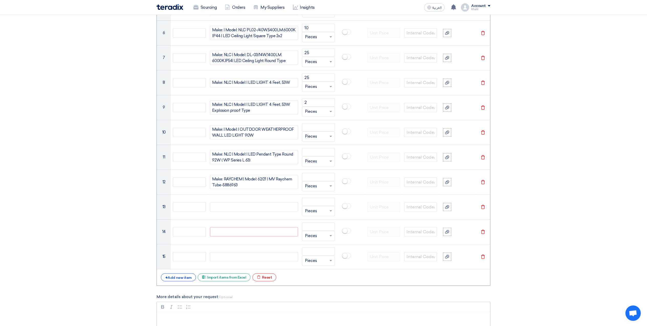
click at [201, 318] on div "Rich Text Editor, main" at bounding box center [323, 332] width 333 height 41
drag, startPoint x: 211, startPoint y: 317, endPoint x: 186, endPoint y: 311, distance: 26.1
click at [186, 312] on div "Make: | Model: VS B.FLT F9 428x287 | FAHU Bag Filters" at bounding box center [323, 332] width 333 height 41
click at [201, 324] on p "| FAHU Bag Filters" at bounding box center [325, 327] width 325 height 6
click at [200, 324] on p "| FAHU Bag Filters" at bounding box center [325, 327] width 325 height 6
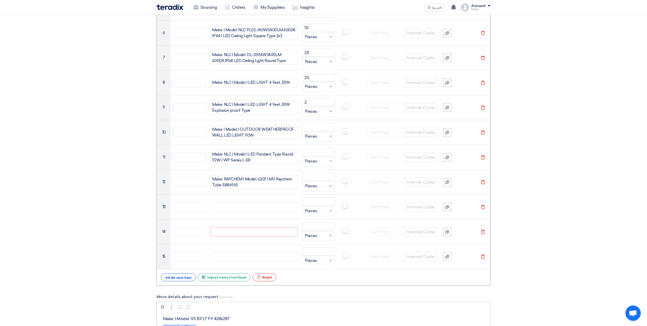
drag, startPoint x: 198, startPoint y: 318, endPoint x: 162, endPoint y: 318, distance: 35.8
click at [162, 318] on div "Make: | Model: VS B.FLT F9 428x287 | FAHU Bag Filters" at bounding box center [323, 332] width 333 height 41
copy p "| FAHU Bag Filters"
click at [239, 315] on p "Make: | Model: VS B.FLT F9 428x287" at bounding box center [325, 318] width 325 height 6
drag, startPoint x: 265, startPoint y: 310, endPoint x: 163, endPoint y: 309, distance: 102.4
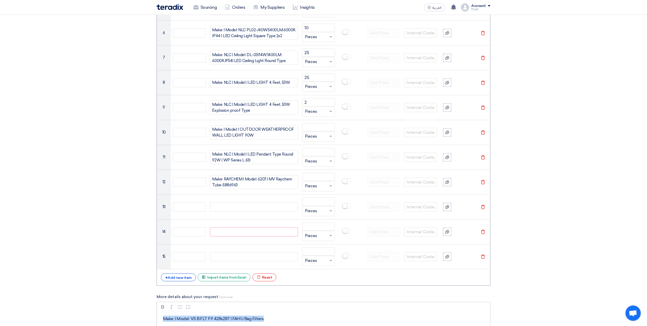
click at [163, 315] on p "Make: | Model: VS B.FLT F9 428x287 | FAHU Bag Filters" at bounding box center [325, 318] width 325 height 6
copy p "Make: | Model: VS B.FLT F9 428x287 | FAHU Bag Filters"
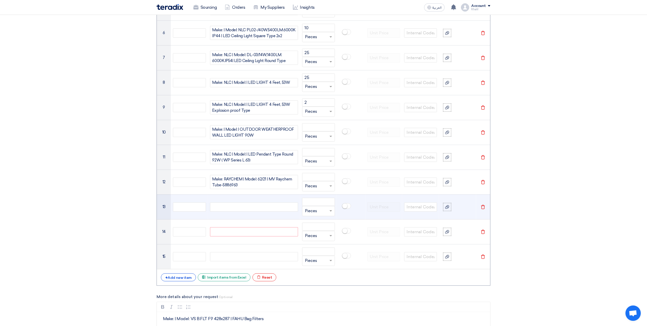
click at [226, 202] on div at bounding box center [254, 206] width 88 height 9
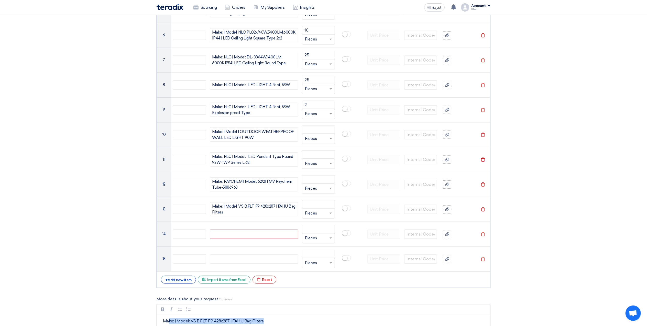
drag, startPoint x: 267, startPoint y: 309, endPoint x: 169, endPoint y: 308, distance: 97.5
click at [169, 318] on p "Make: | Model: VS B.FLT F9 428x287 | FAHU Bag Filters" at bounding box center [325, 321] width 325 height 6
drag, startPoint x: 196, startPoint y: 311, endPoint x: 160, endPoint y: 307, distance: 36.1
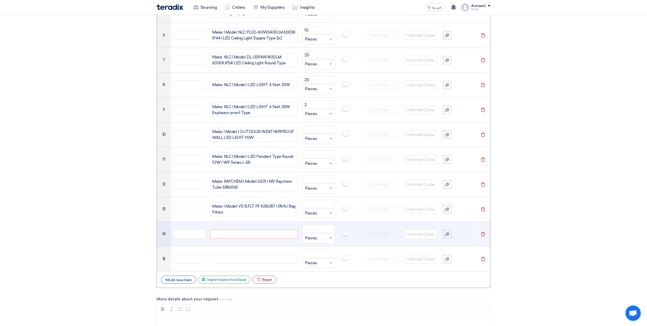
scroll to position [549, 0]
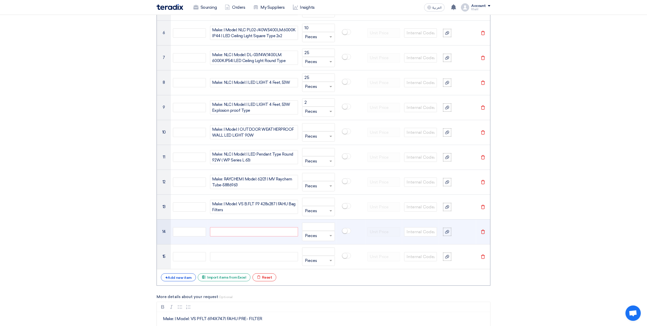
click at [237, 227] on div at bounding box center [254, 231] width 88 height 9
paste div
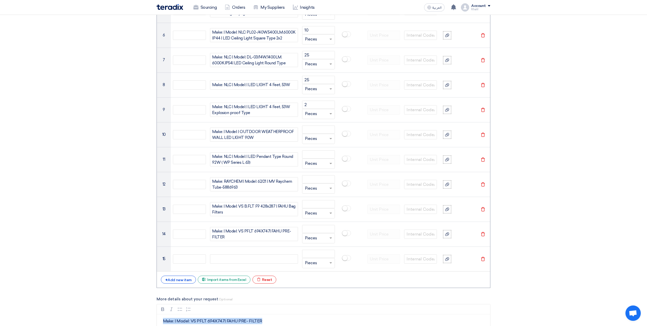
drag, startPoint x: 264, startPoint y: 313, endPoint x: 147, endPoint y: 310, distance: 117.0
click at [147, 310] on section "Basic Information RFx Title RFQ FOR TOOLS -STOM-014983 - RS RFx Type Normal RFQ…" at bounding box center [323, 140] width 647 height 1240
click at [179, 275] on div "+ Add new item" at bounding box center [178, 279] width 35 height 8
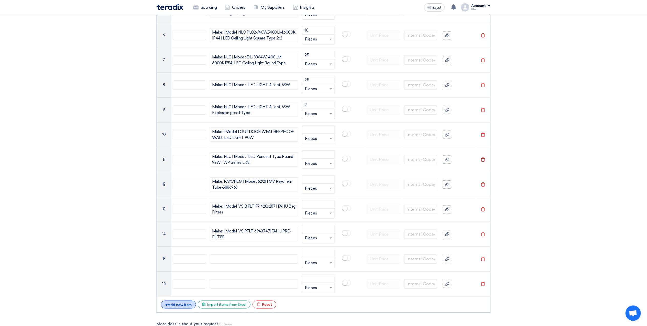
click at [181, 300] on div "+ Add new item" at bounding box center [178, 304] width 35 height 8
click at [186, 316] on div "# Manufacturer Part # Item Description Quantity Lock item suggestions Info Refe…" at bounding box center [324, 98] width 334 height 480
drag, startPoint x: 186, startPoint y: 316, endPoint x: 188, endPoint y: 318, distance: 2.9
click at [188, 325] on div "+ Add new item" at bounding box center [178, 329] width 35 height 8
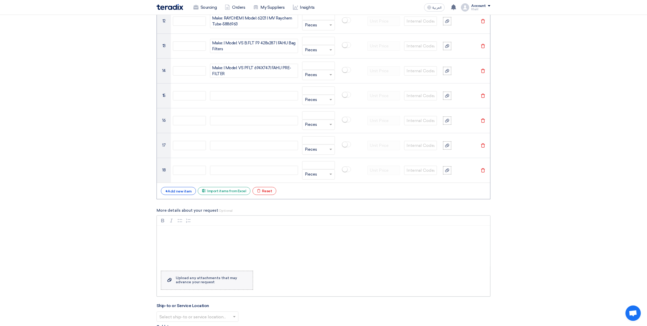
scroll to position [717, 0]
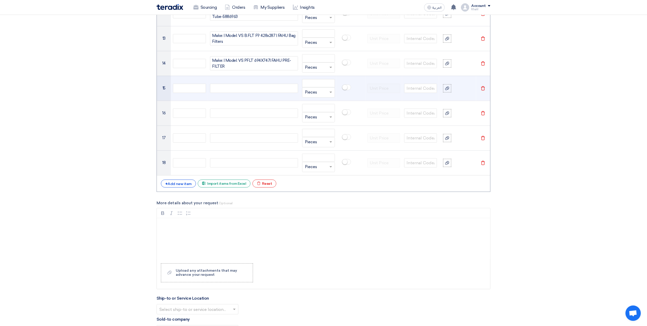
click at [238, 84] on div at bounding box center [254, 88] width 88 height 9
paste div
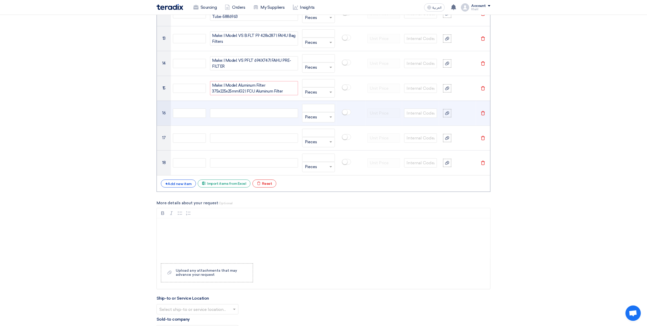
scroll to position [715, 0]
click at [232, 111] on div at bounding box center [254, 115] width 88 height 9
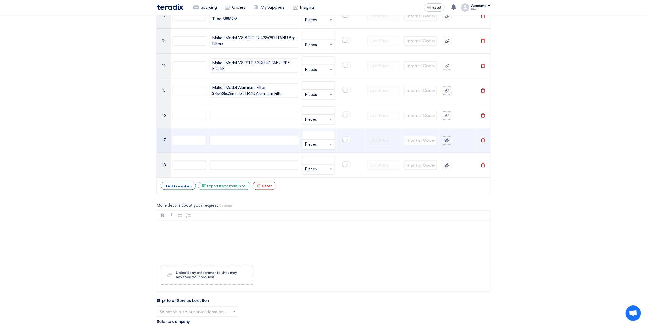
paste div
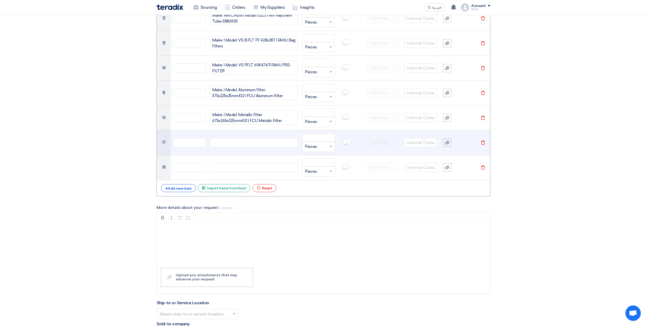
click at [239, 138] on div at bounding box center [254, 142] width 88 height 9
paste div
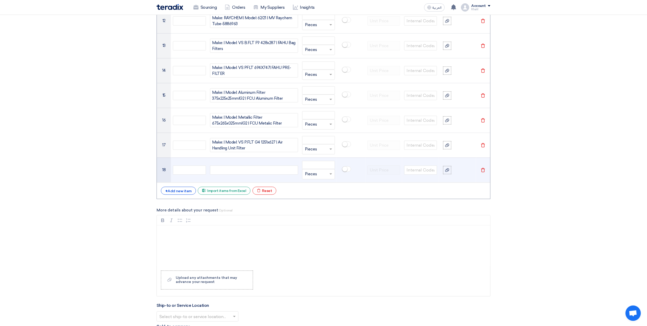
click at [255, 165] on div at bounding box center [254, 169] width 88 height 9
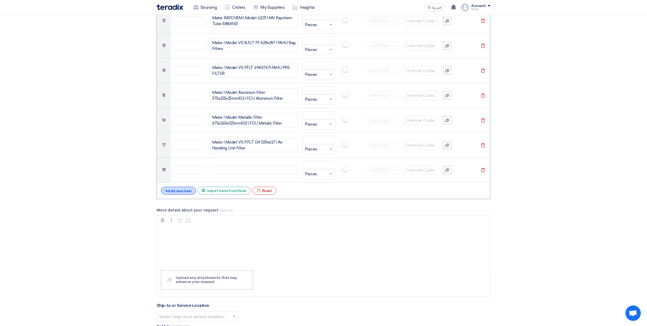
click at [184, 187] on div "+ Add new item" at bounding box center [178, 191] width 35 height 8
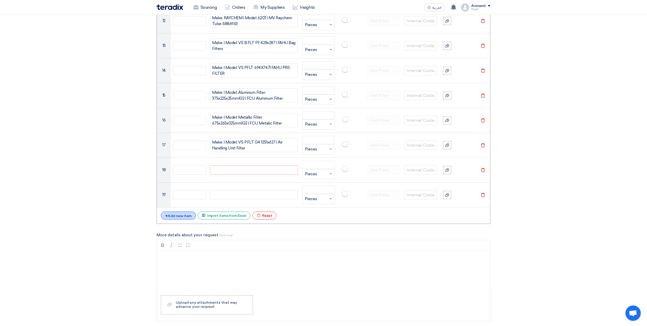
click at [189, 211] on div "+ Add new item" at bounding box center [178, 215] width 35 height 8
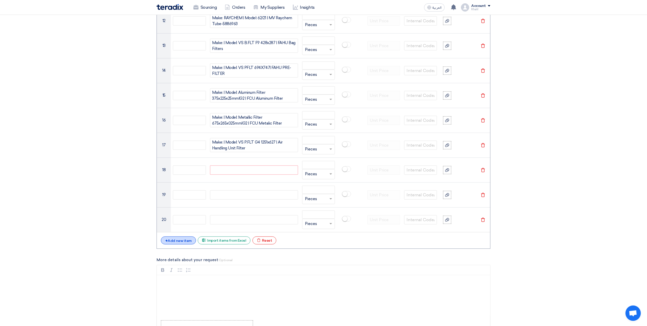
click at [189, 236] on div "+ Add new item" at bounding box center [178, 240] width 35 height 8
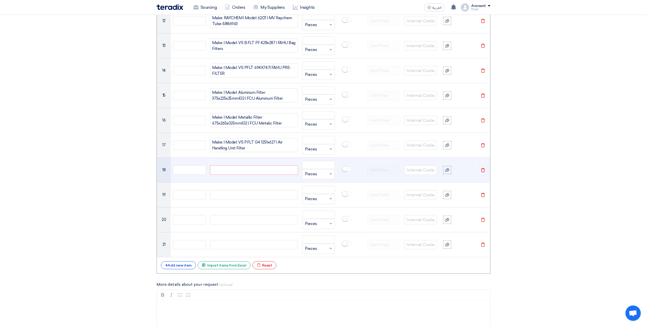
click at [248, 165] on div at bounding box center [254, 169] width 88 height 9
paste div
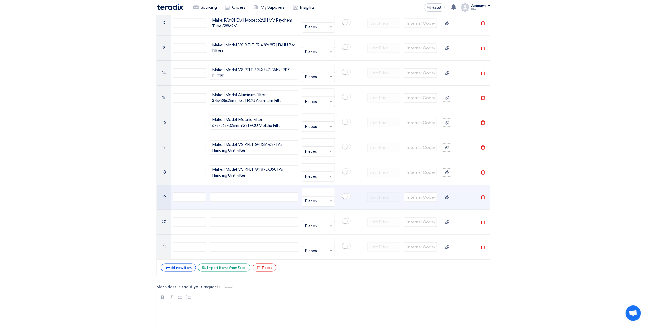
click at [244, 192] on div at bounding box center [254, 196] width 88 height 9
paste div
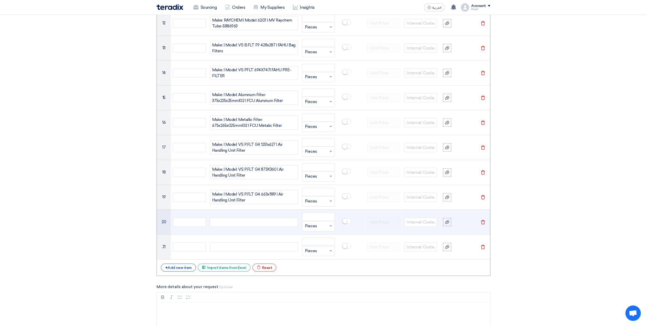
scroll to position [705, 0]
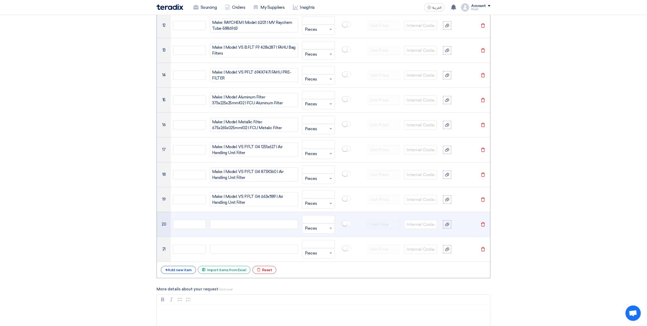
click at [248, 220] on div at bounding box center [254, 224] width 88 height 9
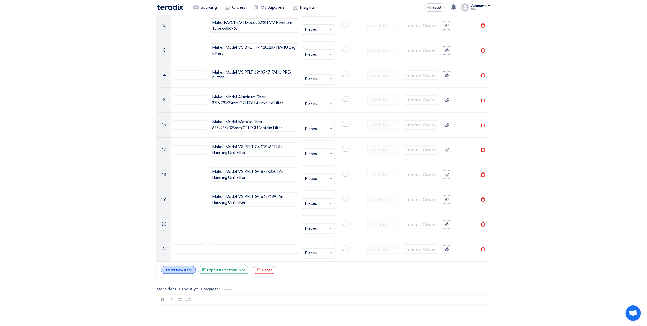
click at [188, 266] on div "+ Add new item" at bounding box center [178, 270] width 35 height 8
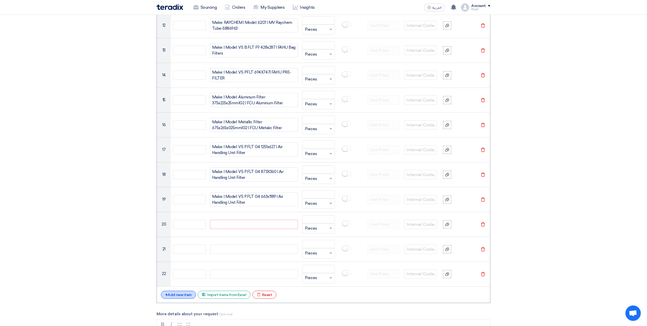
click at [186, 290] on div "+ Add new item" at bounding box center [178, 294] width 35 height 8
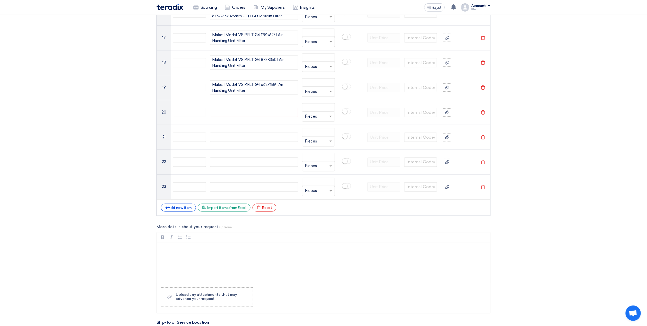
scroll to position [842, 0]
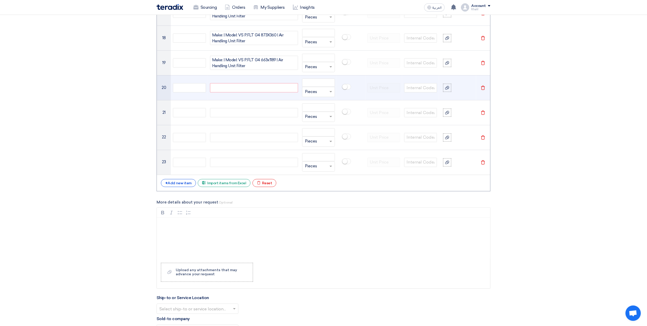
click at [225, 83] on div at bounding box center [254, 87] width 88 height 9
paste div
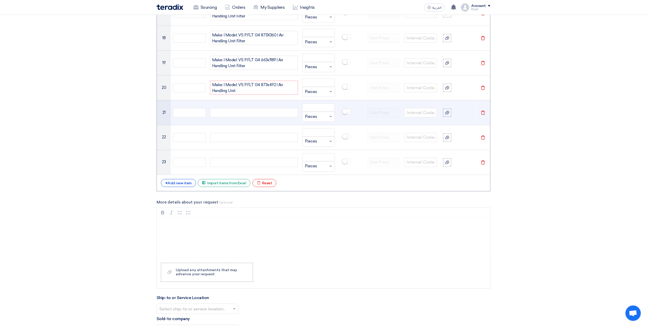
scroll to position [839, 0]
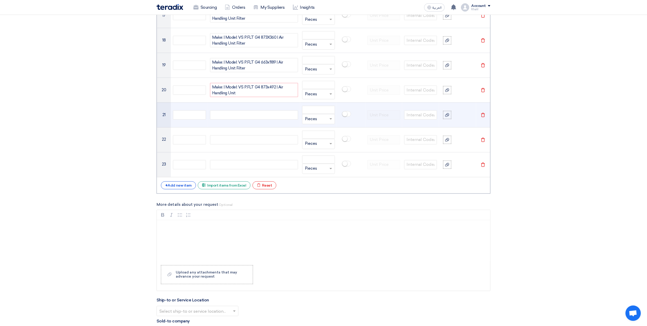
click at [232, 110] on div at bounding box center [254, 114] width 88 height 9
paste div
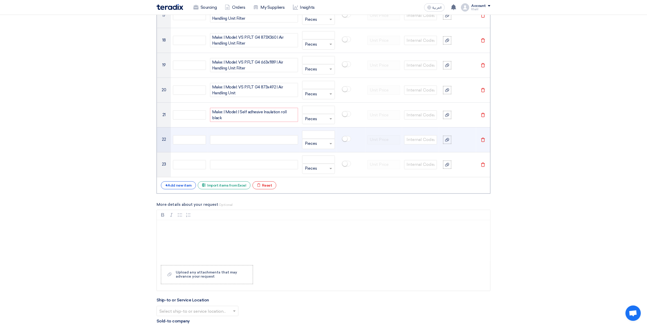
click at [234, 135] on div at bounding box center [254, 139] width 88 height 9
paste div
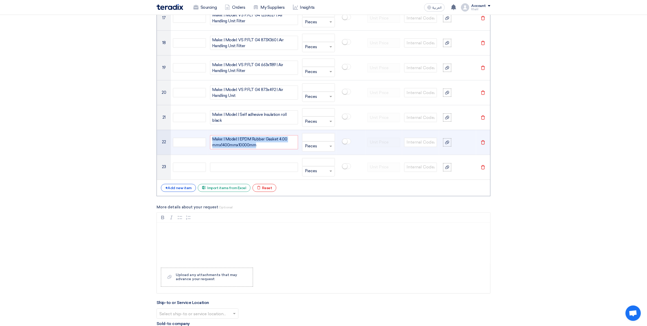
drag, startPoint x: 264, startPoint y: 133, endPoint x: 202, endPoint y: 126, distance: 62.6
click at [202, 130] on tr "22 Make: | Model: | EPDM Rubber Gasket 4.00 mmx1400mmx10000mm Unit × Pieces Del…" at bounding box center [323, 142] width 333 height 25
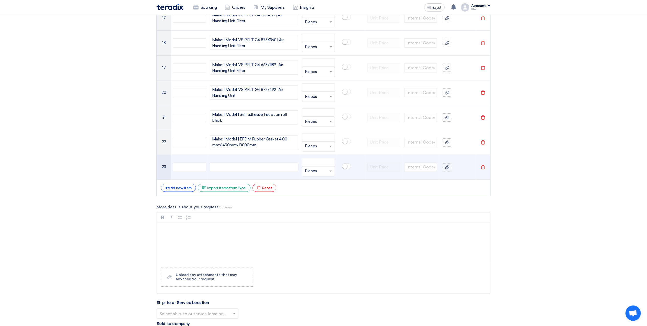
click at [253, 163] on div at bounding box center [254, 167] width 88 height 9
paste div
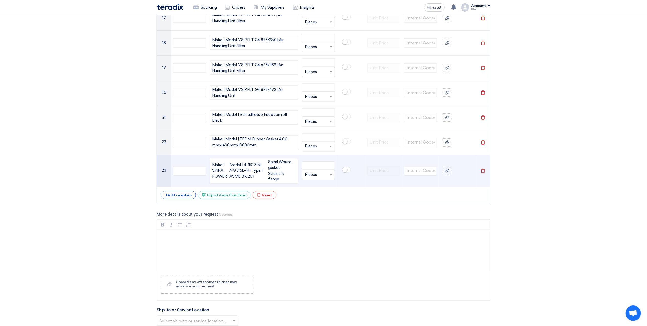
scroll to position [833, 0]
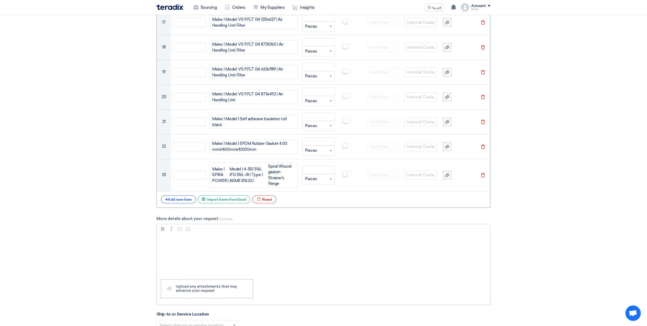
click at [299, 238] on p "Rich Text Editor, main" at bounding box center [325, 241] width 325 height 6
drag, startPoint x: 238, startPoint y: 244, endPoint x: 156, endPoint y: 227, distance: 83.3
copy div "Make: | SPIRA POWER | Model: | 4-150 316L /FG 316L-IR | Type: | ASME B16.20 | S…"
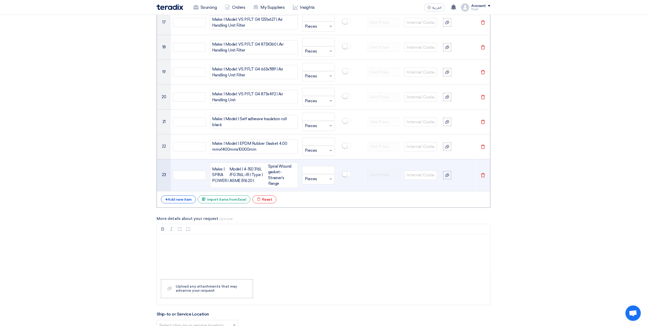
click at [269, 169] on div "Spiral Wound gasket-Strainer's flange" at bounding box center [282, 175] width 28 height 23
click at [272, 168] on div "Spiral Wound gasket-Strainer's flange" at bounding box center [282, 175] width 28 height 23
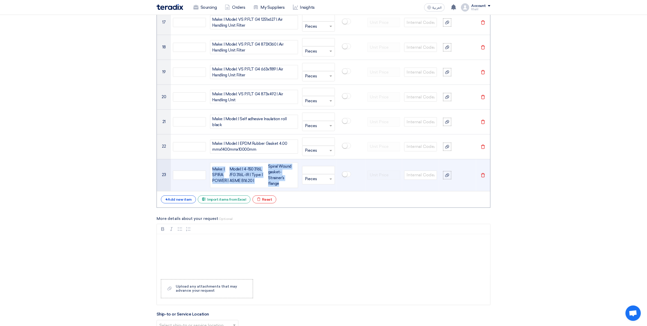
drag, startPoint x: 297, startPoint y: 167, endPoint x: 193, endPoint y: 155, distance: 105.1
click at [201, 159] on tr "23 Make: | SPIRA POWER | Model: | 4-150 316L /FG 316L-IR | Type: | ASME B16.20 …" at bounding box center [323, 175] width 333 height 32
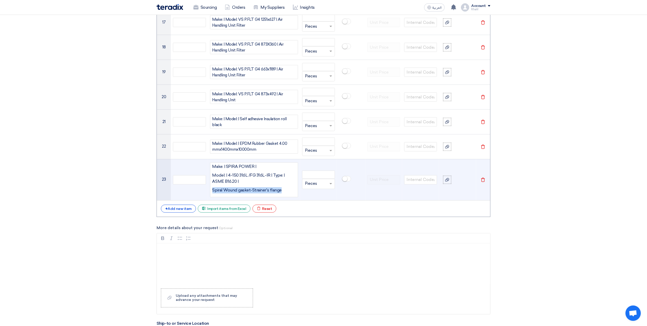
drag, startPoint x: 284, startPoint y: 181, endPoint x: 211, endPoint y: 181, distance: 72.7
click at [211, 181] on div "Make: | SPIRA POWER | Model: | 4-150 316L /FG 316L-IR | Type: | ASME B16.20 | S…" at bounding box center [254, 179] width 88 height 35
copy p "Spiral Wound gasket-Strainer's flange"
click at [239, 172] on p "Model: | 4-150 316L /FG 316L-IR | Type: | ASME B16.20 |" at bounding box center [253, 178] width 83 height 12
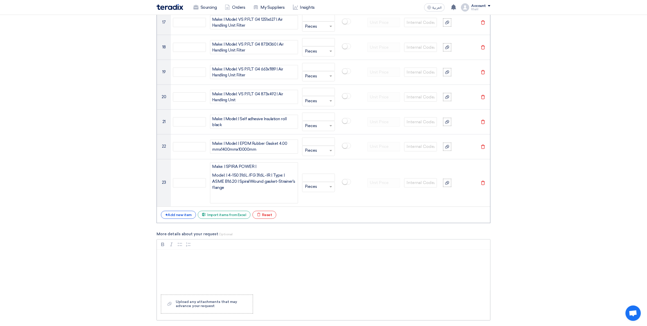
click at [275, 270] on p "Rich Text Editor, main" at bounding box center [325, 273] width 325 height 6
click at [183, 211] on div "+ Add new item" at bounding box center [178, 215] width 35 height 8
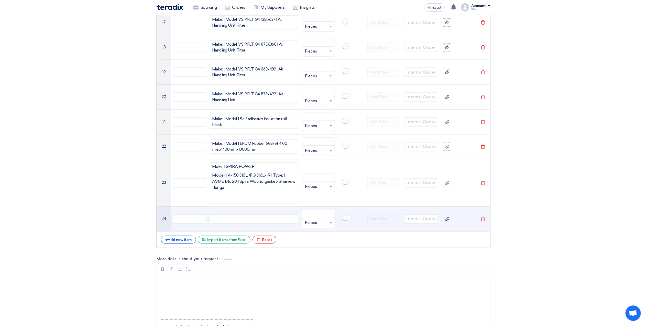
click at [237, 214] on div at bounding box center [254, 218] width 88 height 9
paste div
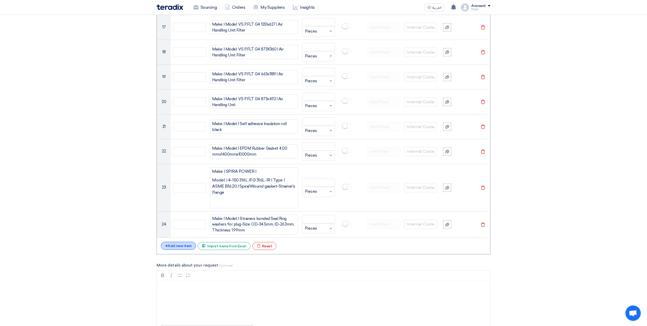
click at [185, 242] on div "+ Add new item" at bounding box center [178, 246] width 35 height 8
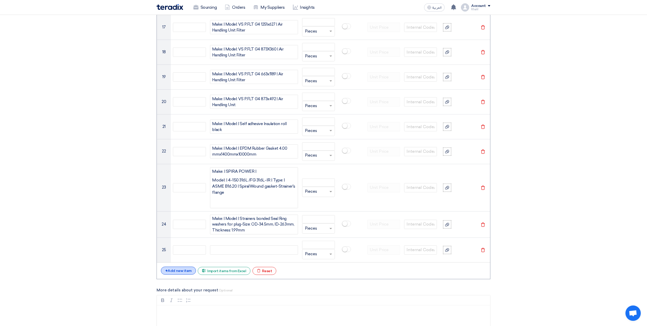
click at [185, 266] on div "+ Add new item" at bounding box center [178, 270] width 35 height 8
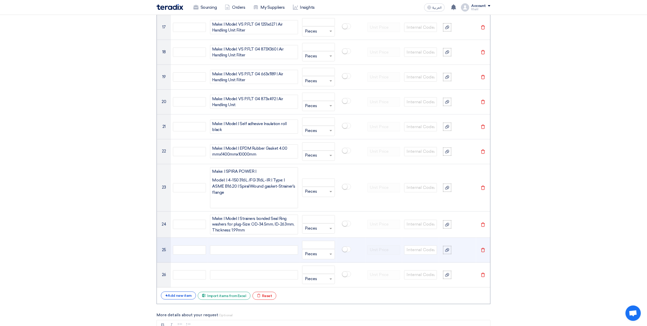
click at [240, 245] on div at bounding box center [254, 249] width 88 height 9
paste div
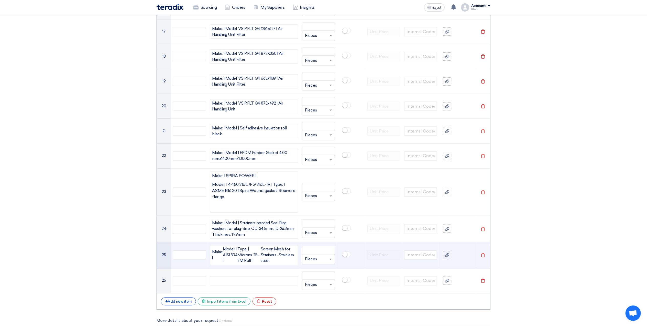
click at [238, 246] on div "Model: | AISI 304 |" at bounding box center [230, 254] width 15 height 17
click at [240, 246] on div "Type: | Microns: 25-2M Roll |" at bounding box center [249, 254] width 23 height 17
click at [239, 246] on div "Type: | Microns: 25-2M Roll |" at bounding box center [249, 254] width 23 height 17
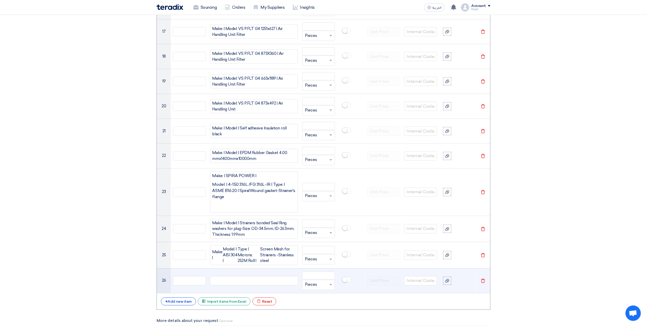
click at [228, 268] on td at bounding box center [254, 280] width 92 height 25
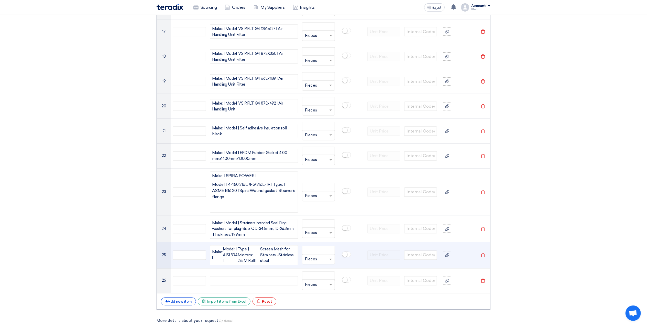
click at [262, 246] on div "Screen Mesh for Strainers -Stainless steel" at bounding box center [278, 254] width 36 height 17
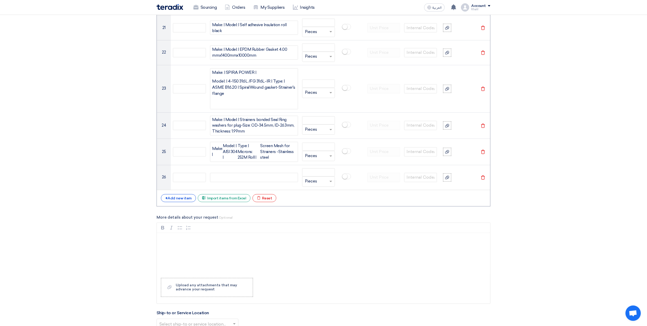
scroll to position [1028, 0]
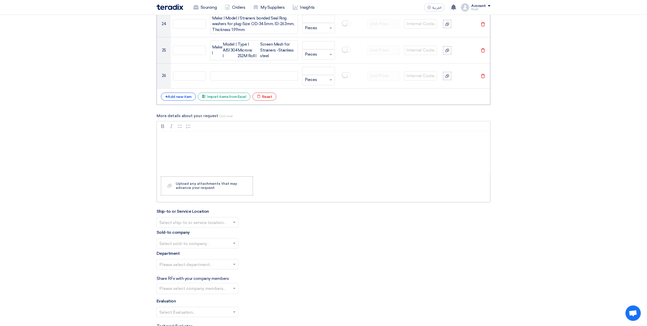
click at [200, 131] on div "Rich Text Editor, main" at bounding box center [323, 151] width 333 height 41
drag, startPoint x: 243, startPoint y: 154, endPoint x: 156, endPoint y: 117, distance: 94.6
copy div "Make: | Model: | AISI 304 | Type: | Microns: 25-2M Roll | Screen Mesh for Strai…"
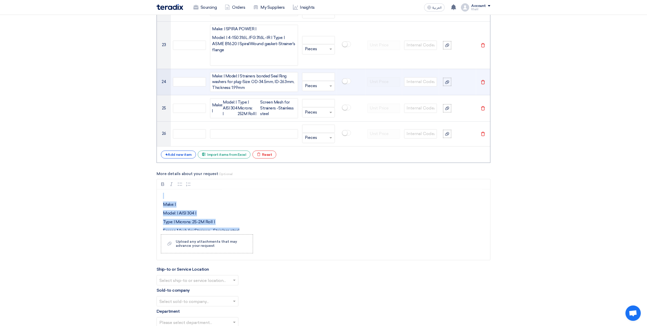
scroll to position [926, 0]
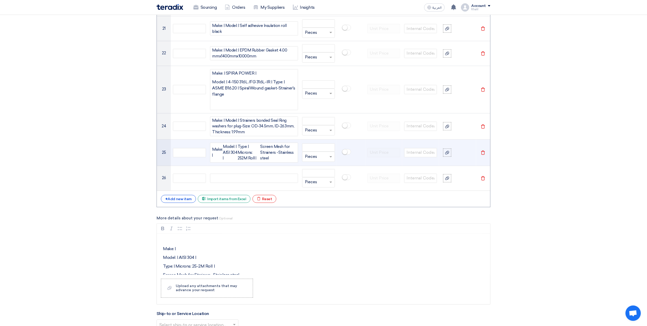
click at [270, 144] on div "Screen Mesh for Strainers -Stainless steel" at bounding box center [278, 152] width 36 height 17
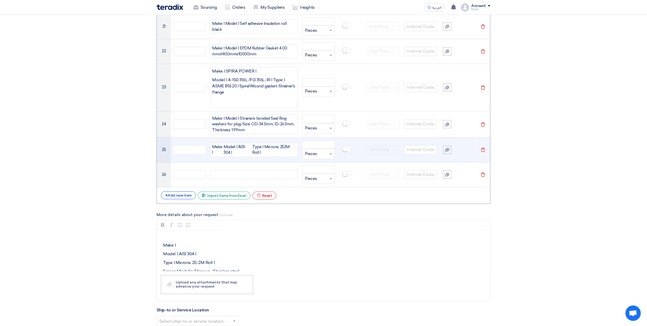
drag, startPoint x: 278, startPoint y: 139, endPoint x: 206, endPoint y: 126, distance: 73.1
click at [206, 137] on tr "25 Make: | Model: | AISI 304 | Type: | Microns: 252M Roll | Unit × Pieces Delete" at bounding box center [323, 149] width 333 height 25
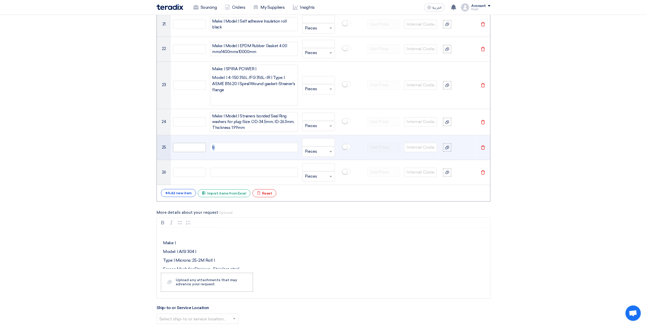
drag, startPoint x: 230, startPoint y: 134, endPoint x: 201, endPoint y: 132, distance: 29.3
click at [201, 135] on tr "25 b Unit × Pieces Delete" at bounding box center [323, 147] width 333 height 25
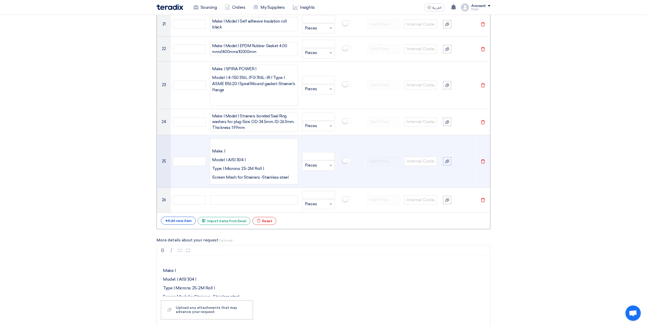
scroll to position [926, 0]
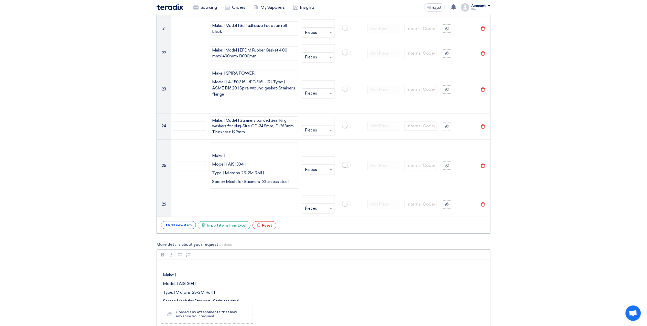
click at [314, 250] on div "Bold (CTRL+B) Bold Italic (CTRL+I) Italic Bulleted List Bulleted List Numbered …" at bounding box center [323, 255] width 333 height 10
drag, startPoint x: 345, startPoint y: 267, endPoint x: 311, endPoint y: 253, distance: 36.4
click at [344, 280] on p "Model: | AISI 304 |" at bounding box center [325, 283] width 325 height 6
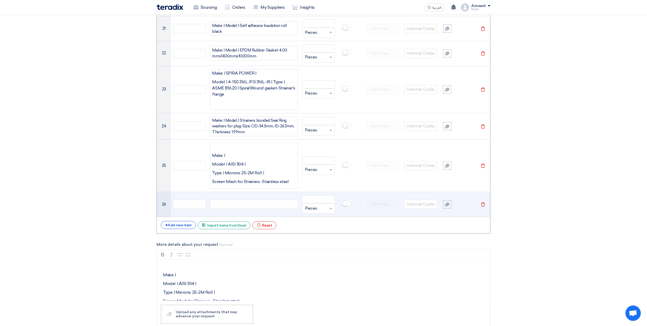
click at [230, 200] on div at bounding box center [254, 204] width 88 height 9
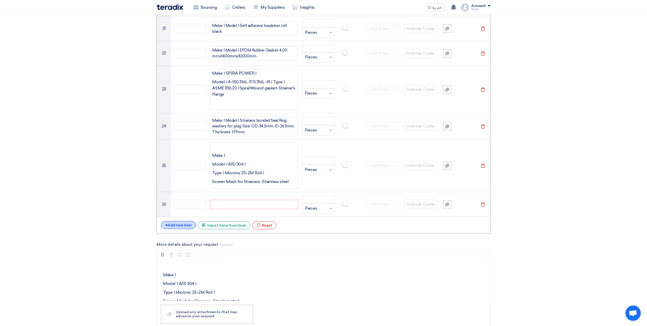
click at [184, 221] on div "+ Add new item" at bounding box center [178, 225] width 35 height 8
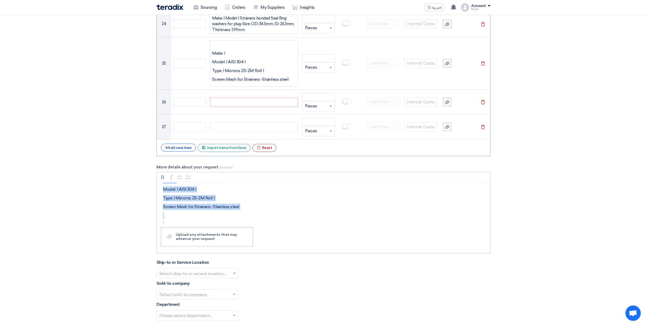
scroll to position [25, 0]
drag, startPoint x: 165, startPoint y: 182, endPoint x: 266, endPoint y: 207, distance: 104.4
click at [266, 207] on div "Make: | Model: | AISI 304 | Type: | Microns: 25-2M Roll | Screen Mesh for Strai…" at bounding box center [323, 202] width 333 height 41
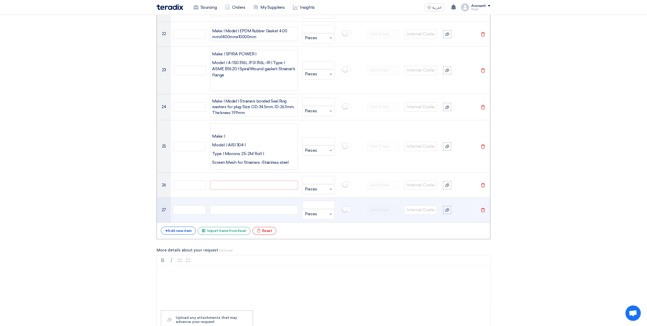
scroll to position [926, 0]
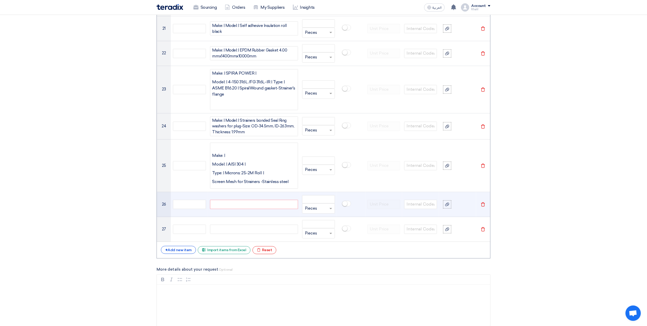
click at [235, 200] on div at bounding box center [254, 204] width 88 height 9
paste div
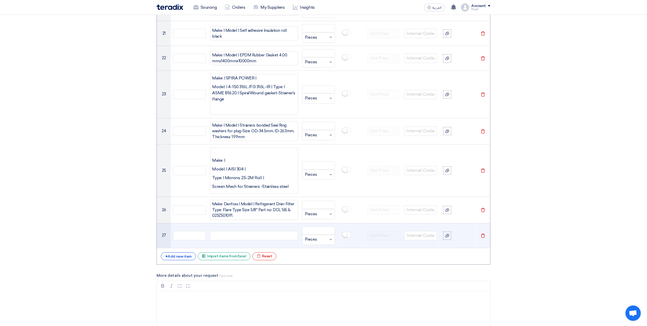
click at [256, 231] on div at bounding box center [254, 235] width 88 height 9
click at [227, 231] on div at bounding box center [254, 235] width 88 height 9
paste div
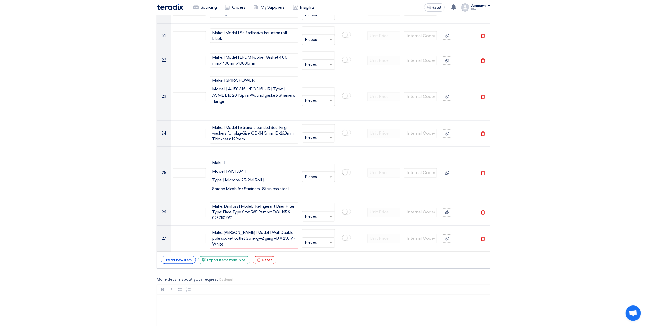
click at [334, 276] on label "More details about your request Optional" at bounding box center [324, 279] width 334 height 6
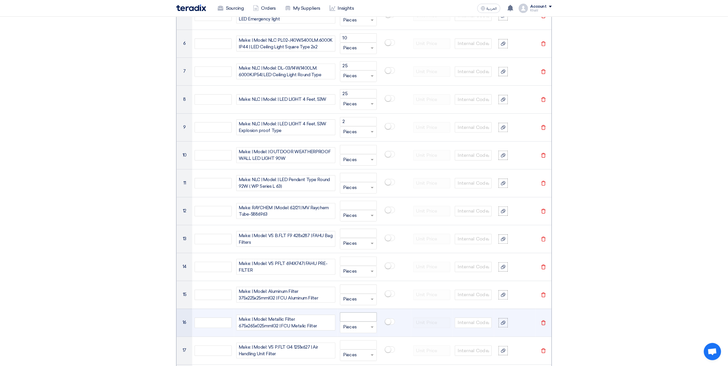
scroll to position [543, 0]
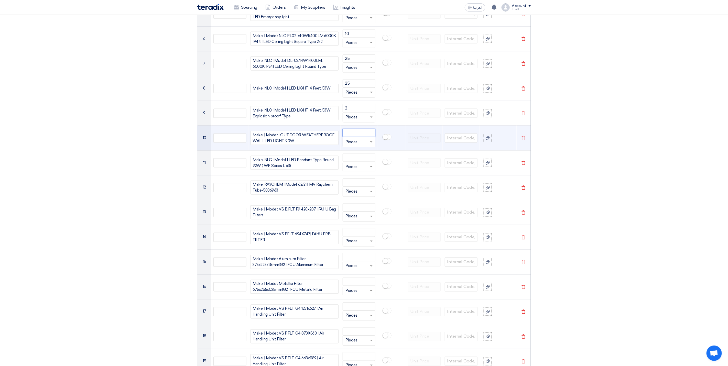
click at [354, 129] on input "number" at bounding box center [359, 133] width 33 height 8
type input "5"
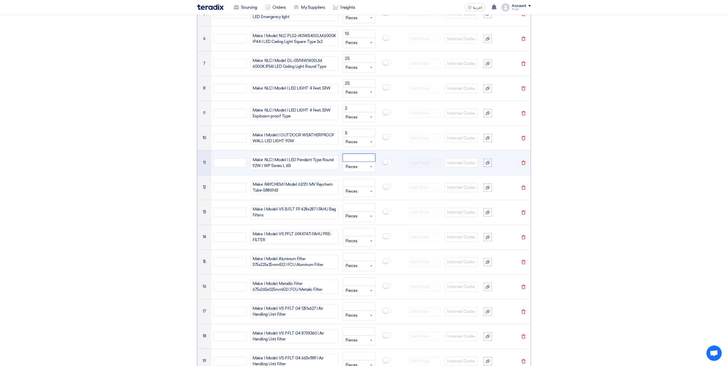
click at [363, 154] on input "number" at bounding box center [359, 158] width 33 height 8
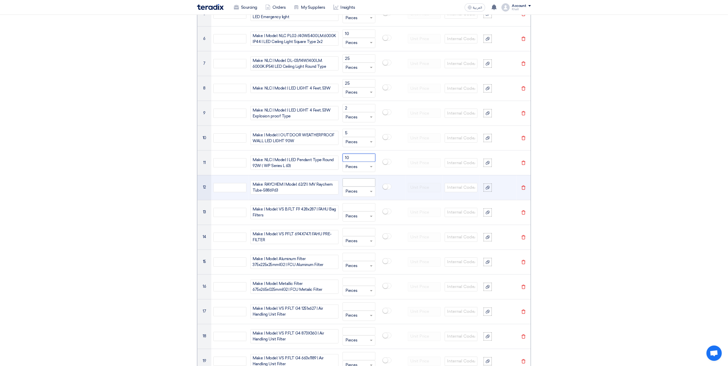
type input "10"
click at [355, 179] on input "number" at bounding box center [359, 183] width 33 height 8
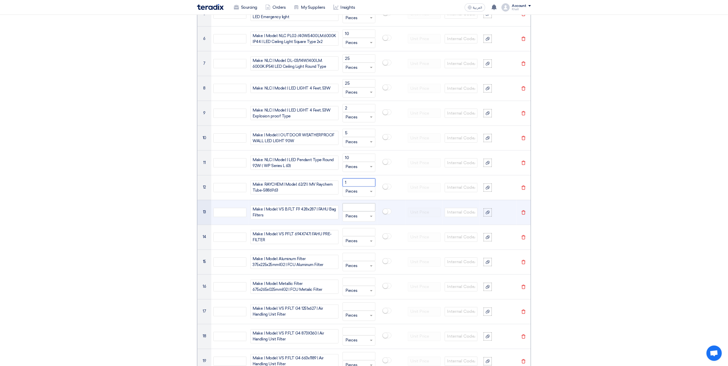
type input "1"
click at [347, 203] on input "number" at bounding box center [359, 207] width 33 height 8
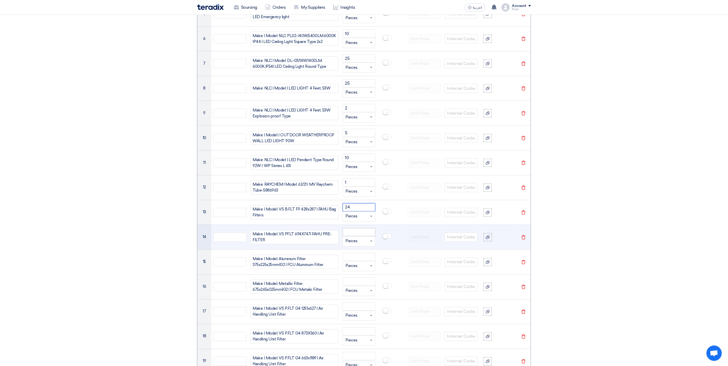
type input "24"
click at [360, 228] on input "number" at bounding box center [359, 232] width 33 height 8
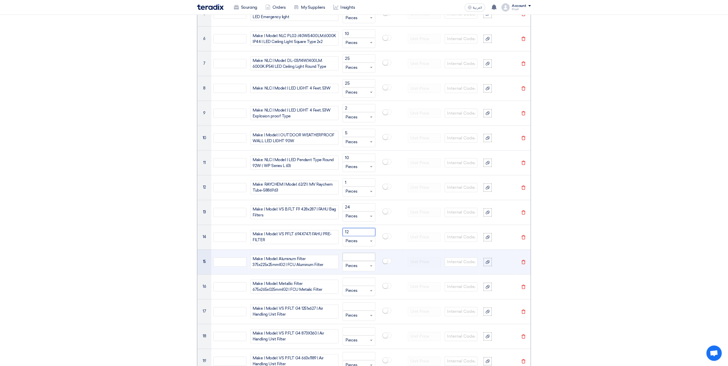
type input "12"
click at [365, 253] on input "number" at bounding box center [359, 257] width 33 height 8
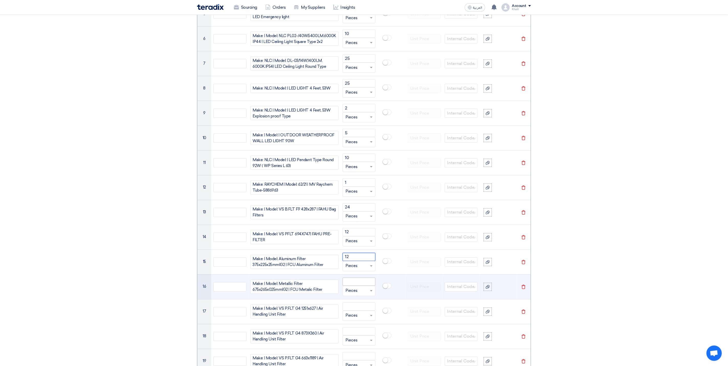
type input "12"
click at [360, 278] on input "number" at bounding box center [359, 282] width 33 height 8
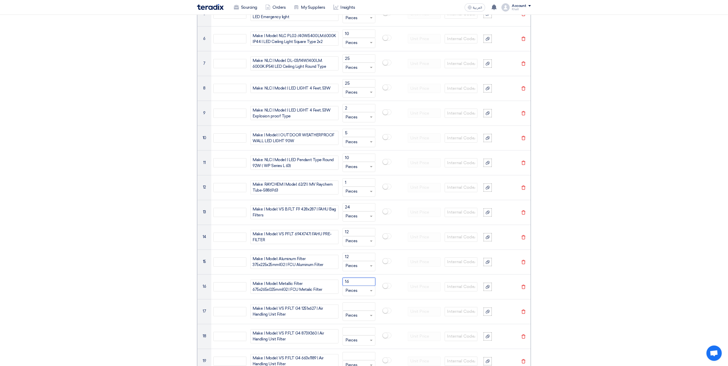
type input "16"
click at [639, 272] on section "Basic Information RFx Title RFQ FOR TOOLS -STOM-014983 - RS RFx Type Normal RFQ…" at bounding box center [364, 319] width 728 height 1592
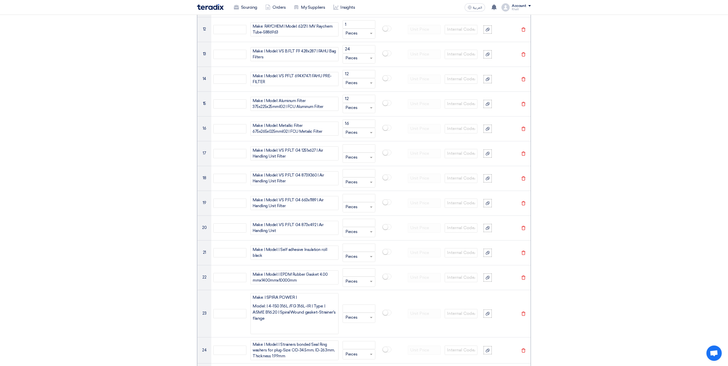
scroll to position [735, 0]
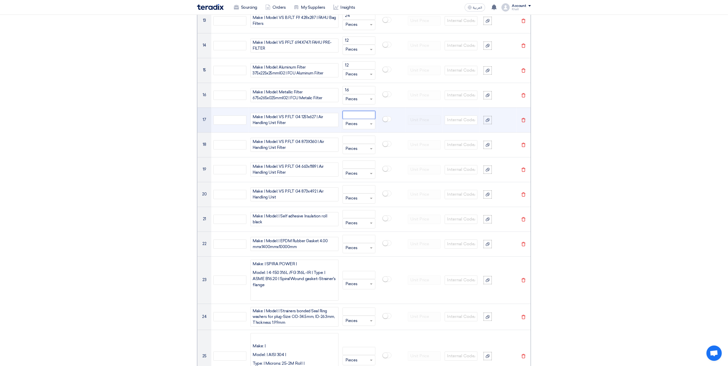
click at [354, 111] on input "number" at bounding box center [359, 115] width 33 height 8
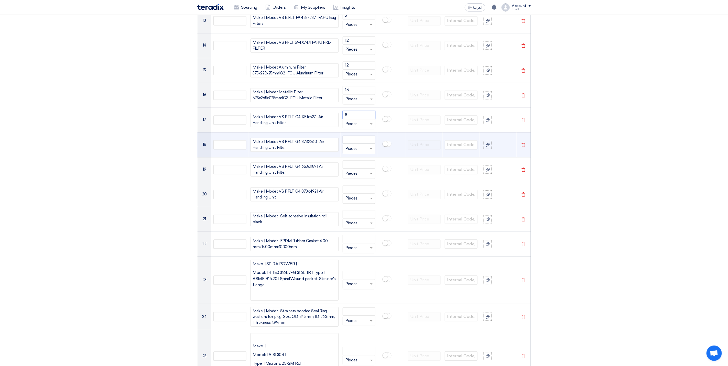
type input "8"
click at [352, 136] on input "number" at bounding box center [359, 140] width 33 height 8
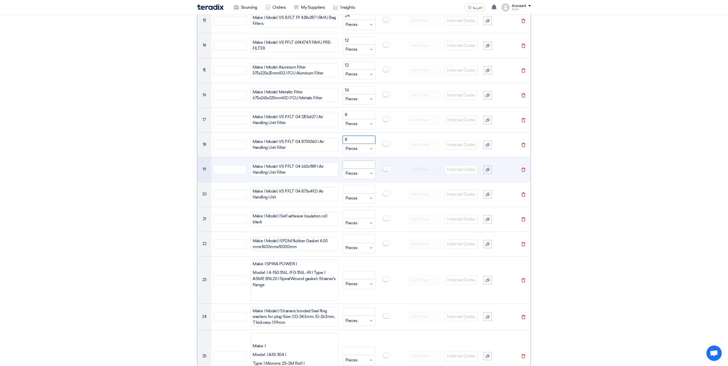
type input "8"
click at [352, 160] on input "number" at bounding box center [359, 164] width 33 height 8
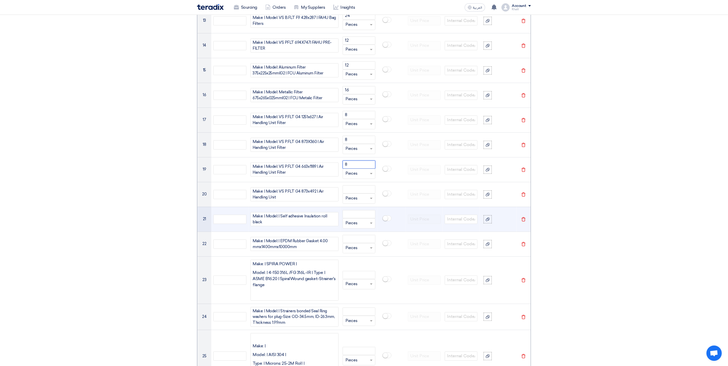
type input "8"
click at [405, 224] on td at bounding box center [391, 219] width 28 height 25
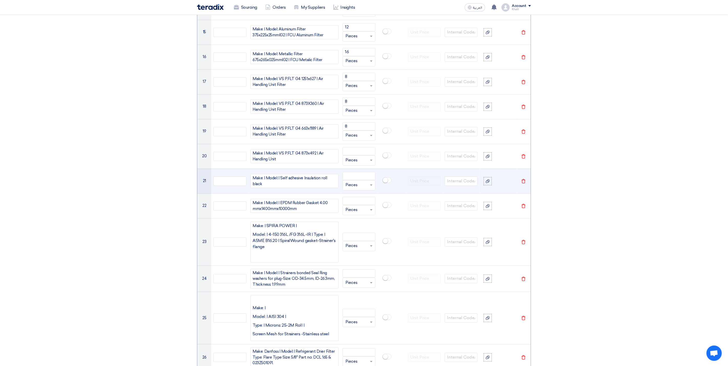
scroll to position [773, 0]
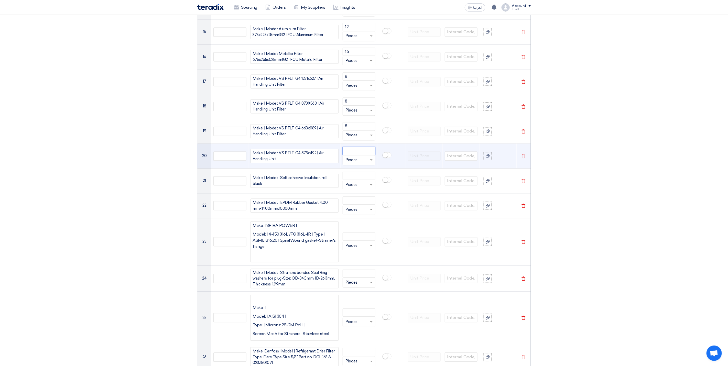
click at [354, 147] on input "number" at bounding box center [359, 151] width 33 height 8
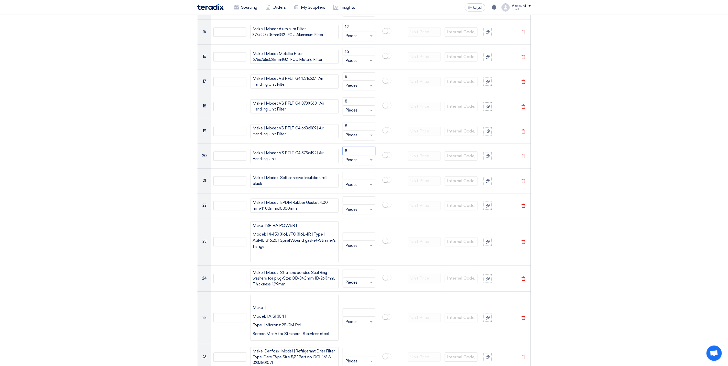
type input "8"
click at [613, 303] on section "Basic Information RFx Title RFQ FOR TOOLS -STOM-014983 - RS RFx Type Normal RFQ…" at bounding box center [364, 89] width 728 height 1592
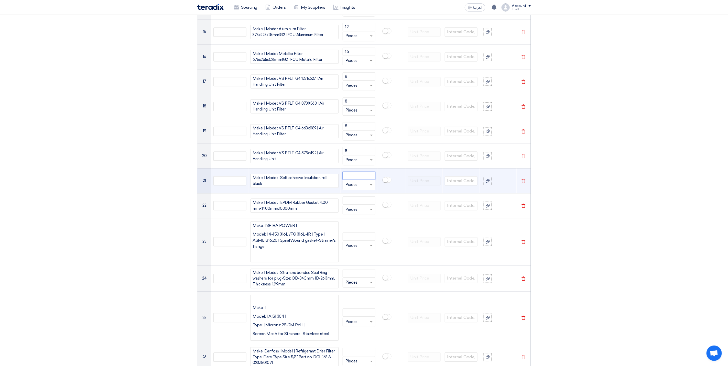
click at [353, 172] on input "number" at bounding box center [359, 176] width 33 height 8
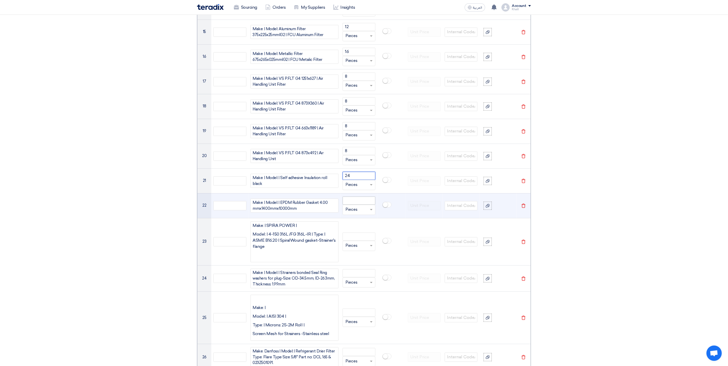
type input "24"
click at [353, 197] on input "number" at bounding box center [359, 201] width 33 height 8
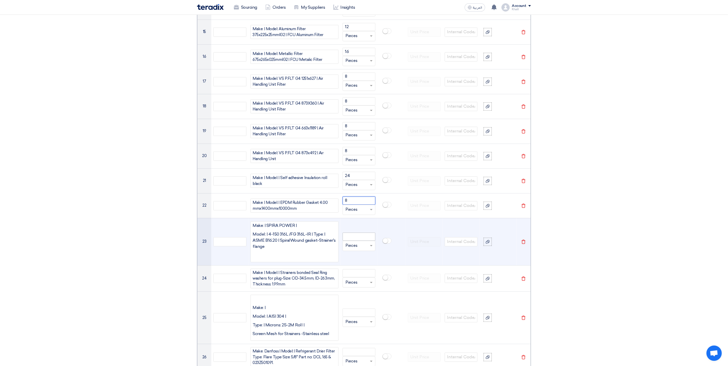
type input "8"
click at [363, 233] on input "number" at bounding box center [359, 237] width 33 height 8
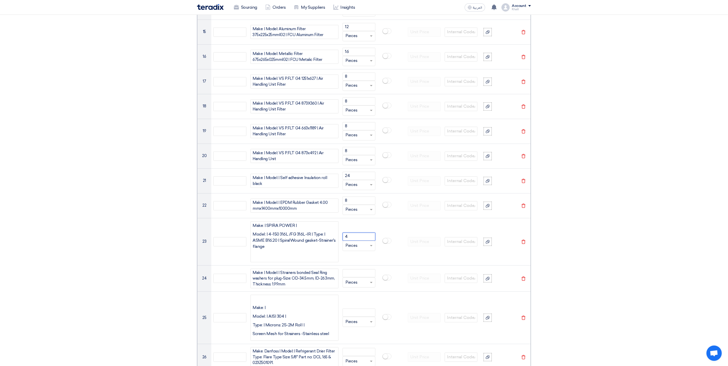
type input "4"
click at [613, 284] on section "Basic Information RFx Title RFQ FOR TOOLS -STOM-014983 - RS RFx Type Normal RFQ…" at bounding box center [364, 89] width 728 height 1592
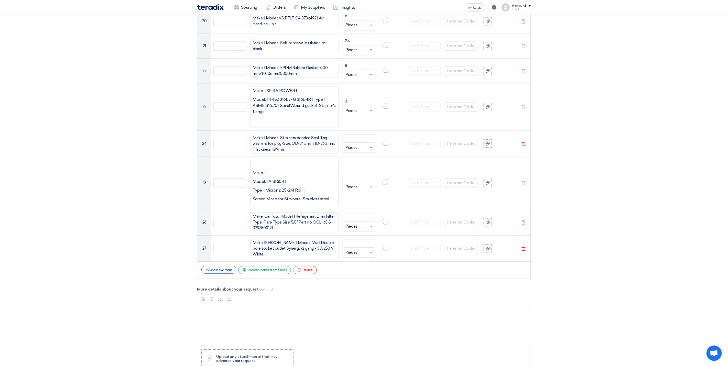
scroll to position [927, 0]
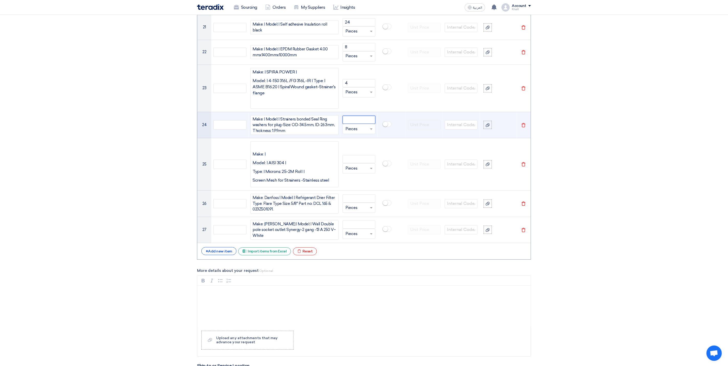
click at [351, 116] on input "number" at bounding box center [359, 120] width 33 height 8
paste input "1"
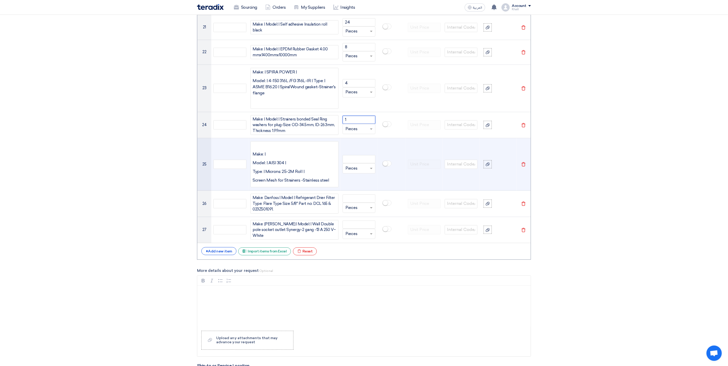
type input "1"
click at [396, 140] on td at bounding box center [391, 164] width 28 height 52
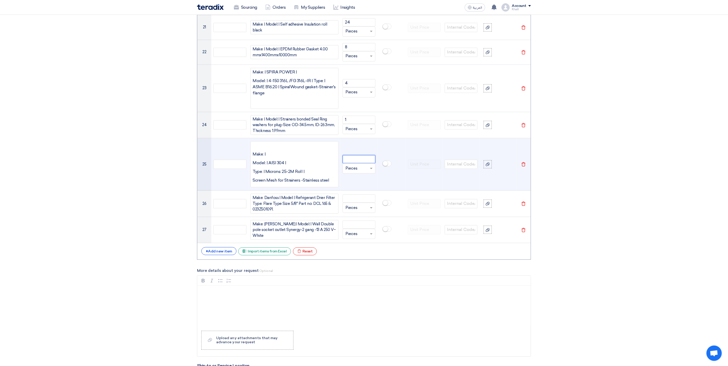
click at [364, 155] on input "number" at bounding box center [359, 159] width 33 height 8
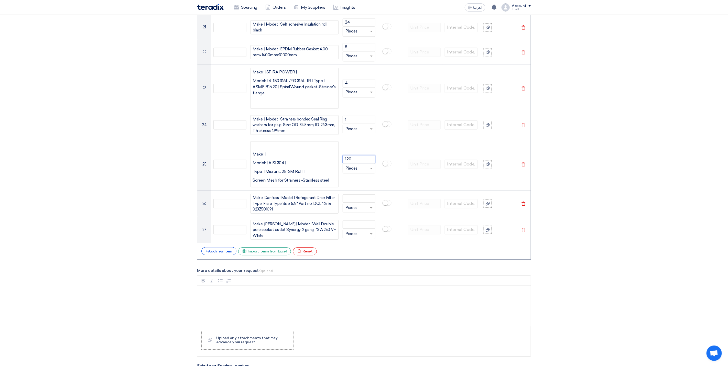
type input "120"
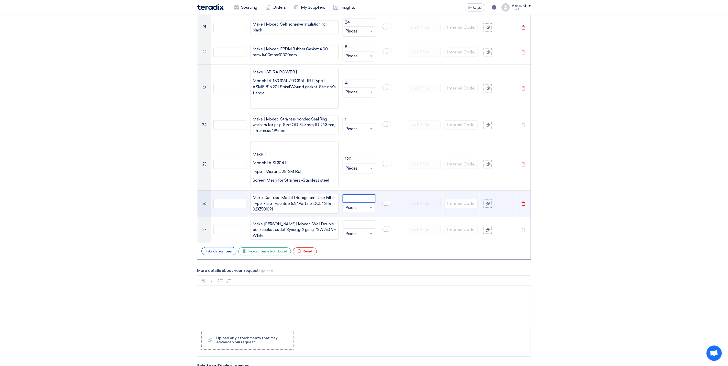
click at [354, 195] on input "number" at bounding box center [359, 199] width 33 height 8
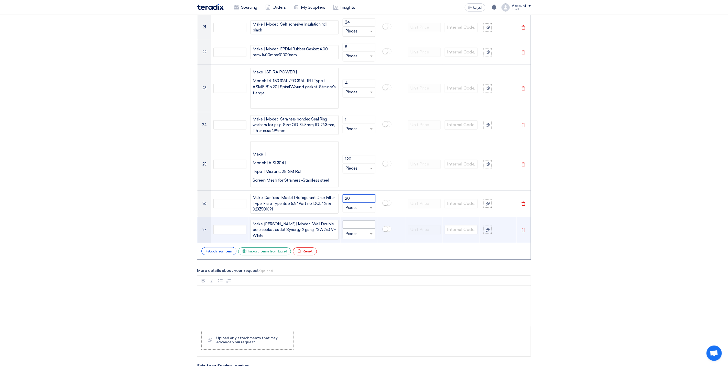
type input "20"
click at [359, 221] on input "number" at bounding box center [359, 225] width 33 height 8
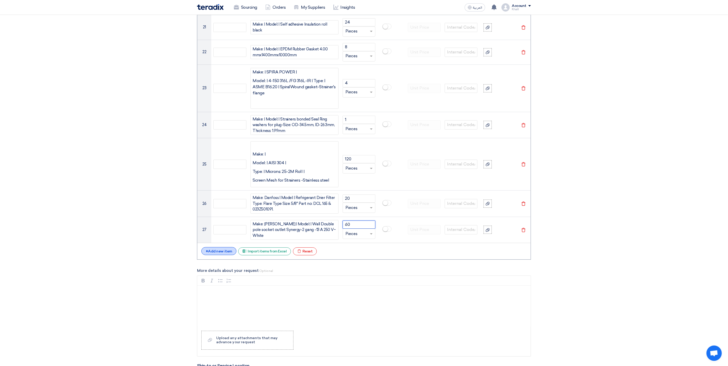
type input "60"
click at [230, 247] on div "+ Add new item" at bounding box center [218, 251] width 35 height 8
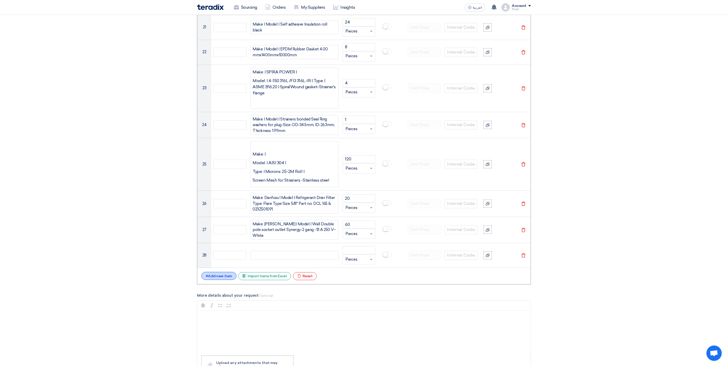
click at [223, 272] on div "+ Add new item" at bounding box center [218, 276] width 35 height 8
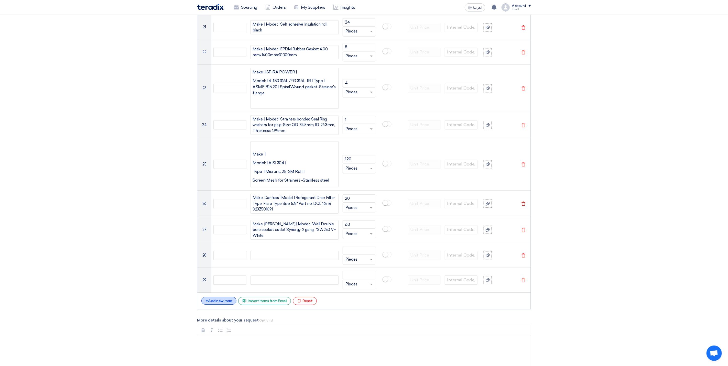
click at [221, 297] on div "+ Add new item" at bounding box center [218, 301] width 35 height 8
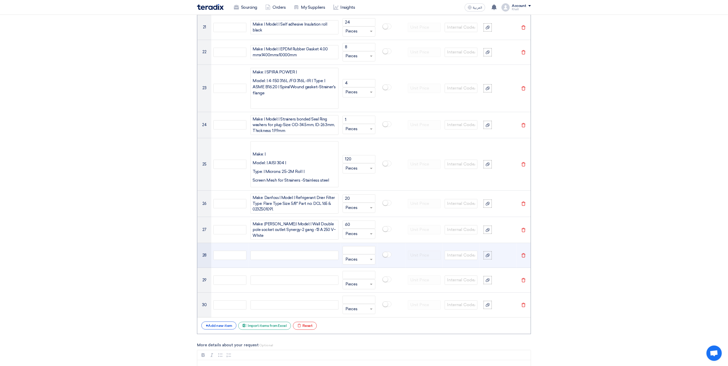
click at [273, 251] on div at bounding box center [295, 255] width 88 height 9
paste div
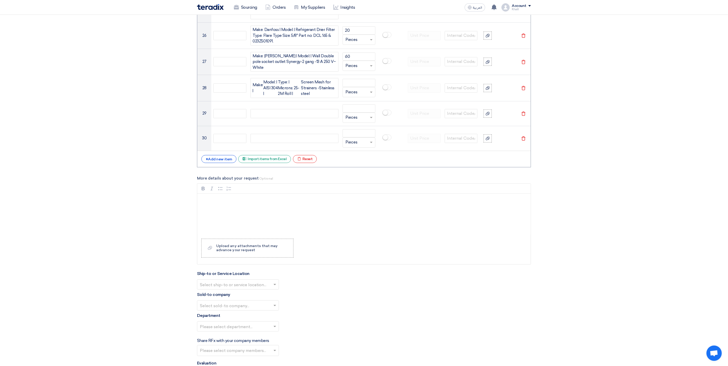
scroll to position [1114, 0]
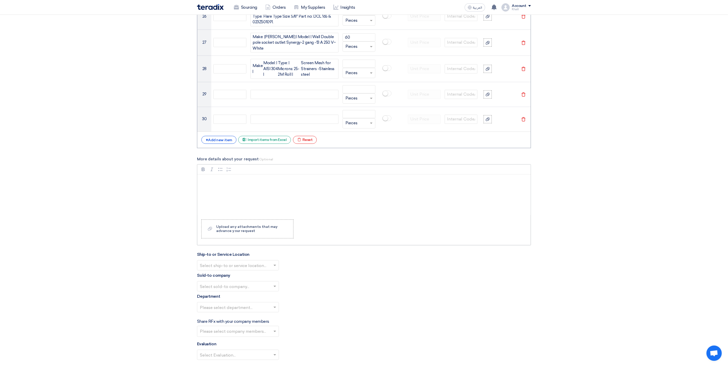
click at [212, 187] on p "Rich Text Editor, main" at bounding box center [365, 190] width 325 height 6
drag, startPoint x: 280, startPoint y: 200, endPoint x: 199, endPoint y: 168, distance: 87.0
click at [199, 175] on div "Make: | Model: | AISI 304 | Type: | Microns: 25-2M Roll | Screen Mesh for Strai…" at bounding box center [363, 195] width 333 height 41
copy div "Make: | Model: | AISI 304 | Type: | Microns: 25-2M Roll | Screen Mesh for Strai…"
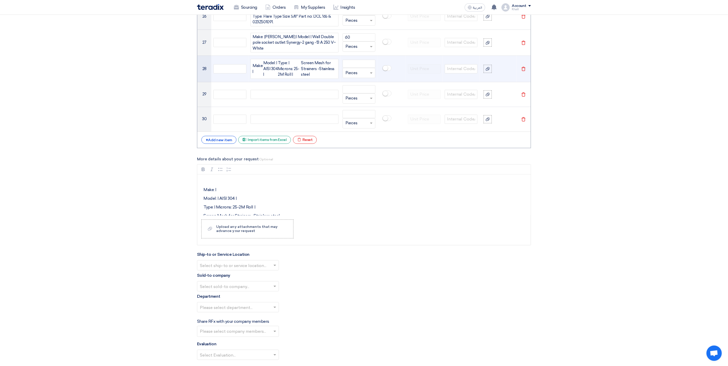
click at [296, 61] on div "Type: | Microns: 25-2M Roll |" at bounding box center [289, 68] width 23 height 17
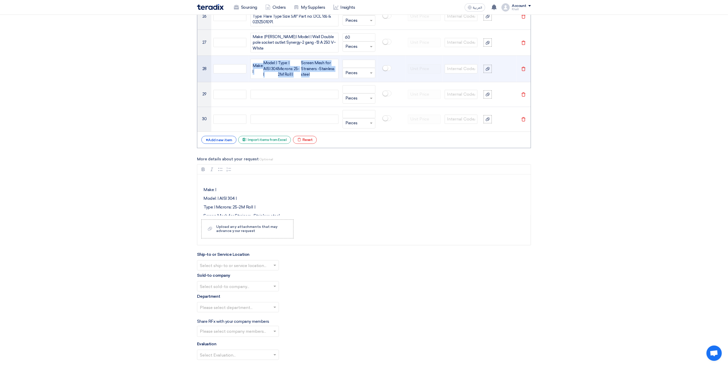
drag, startPoint x: 317, startPoint y: 61, endPoint x: 250, endPoint y: 46, distance: 68.9
click at [250, 56] on td "Make: | Model: | AISI 304 | Type: | Microns: 25-2M Roll | Screen Mesh for Strai…" at bounding box center [295, 69] width 92 height 26
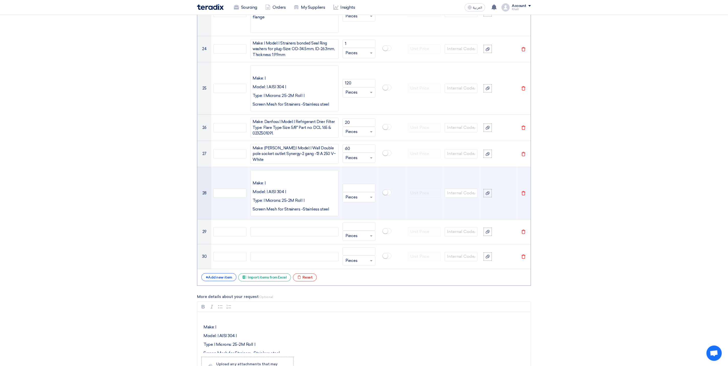
scroll to position [999, 0]
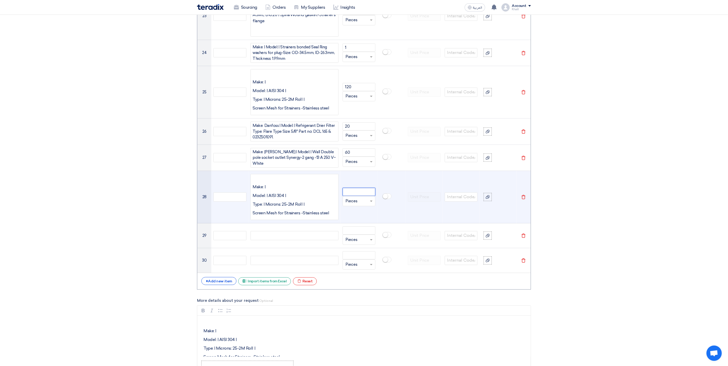
click at [357, 188] on input "number" at bounding box center [359, 192] width 33 height 8
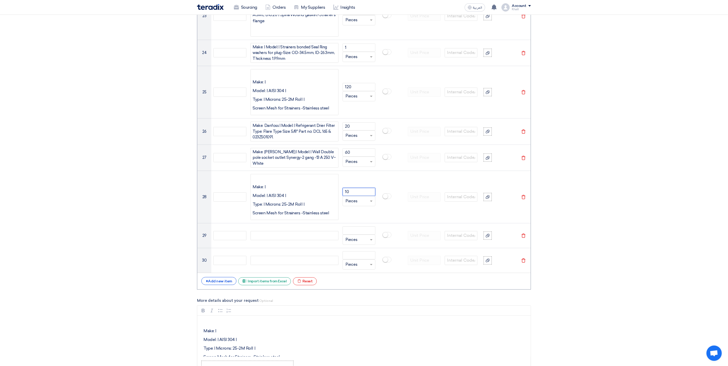
type input "10"
click at [268, 231] on div at bounding box center [295, 235] width 88 height 9
paste div
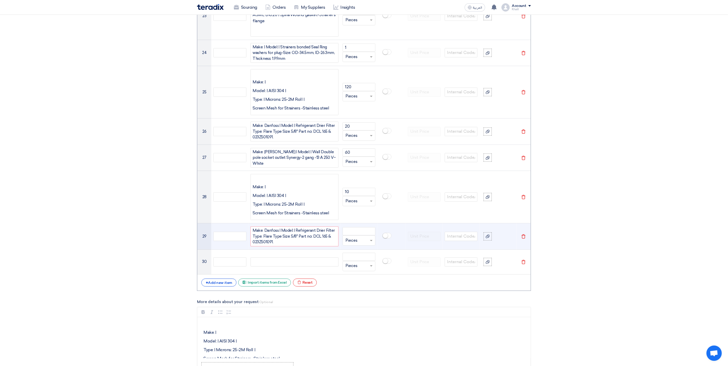
scroll to position [995, 0]
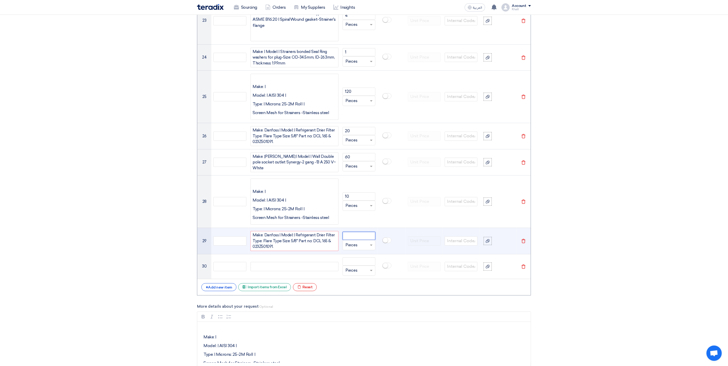
click at [360, 232] on input "number" at bounding box center [359, 236] width 33 height 8
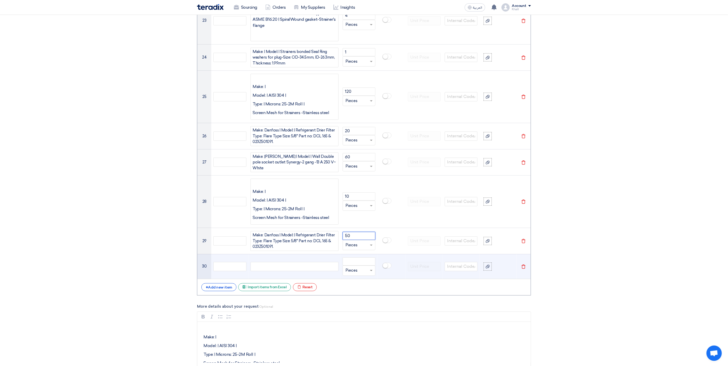
type input "50"
click at [310, 262] on div at bounding box center [295, 266] width 88 height 9
click at [269, 262] on div at bounding box center [295, 266] width 88 height 9
paste div
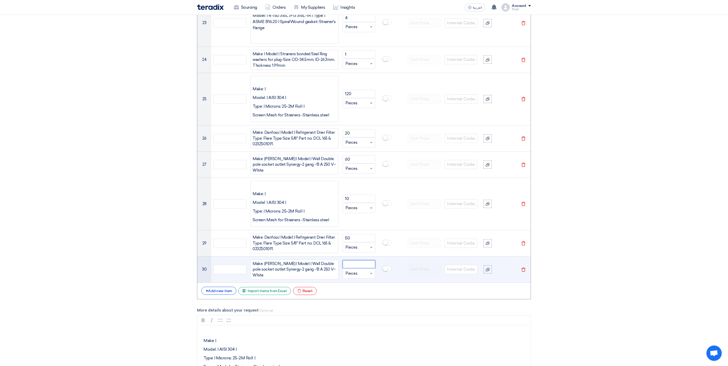
click at [348, 260] on input "number" at bounding box center [359, 264] width 33 height 8
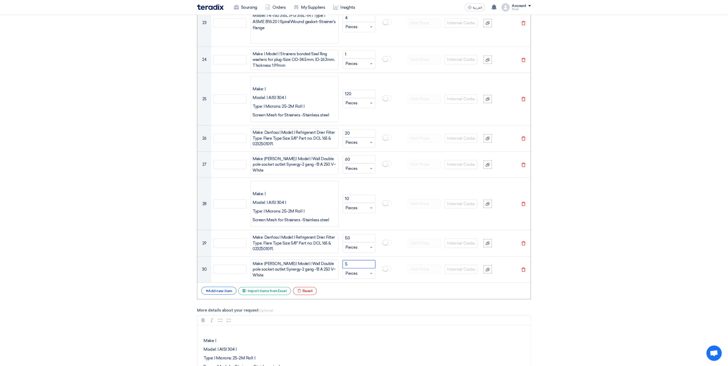
type input "5"
drag, startPoint x: 297, startPoint y: 349, endPoint x: 186, endPoint y: 314, distance: 115.9
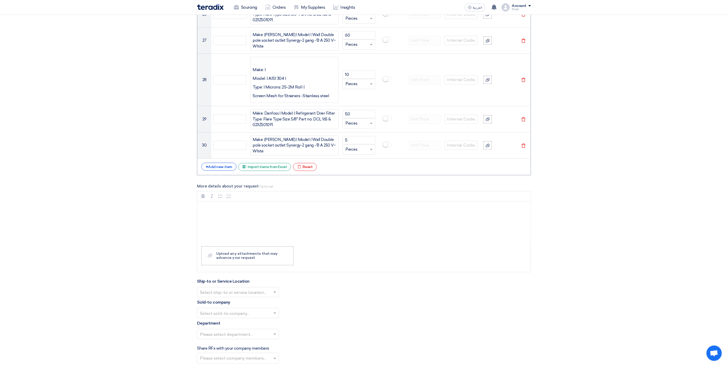
scroll to position [1190, 0]
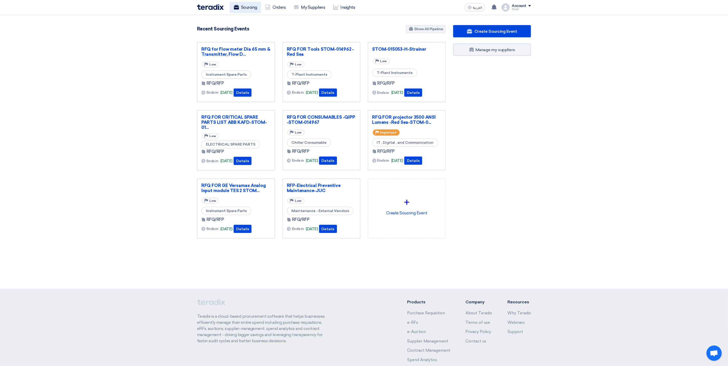
click at [247, 8] on link "Sourcing" at bounding box center [245, 7] width 31 height 11
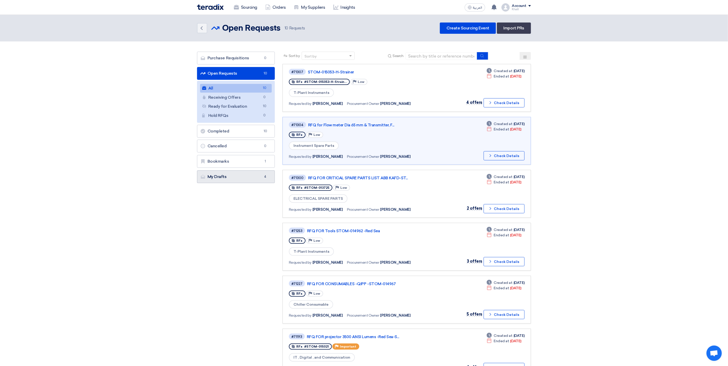
click at [241, 180] on link "My Drafts My Drafts 4" at bounding box center [236, 176] width 78 height 13
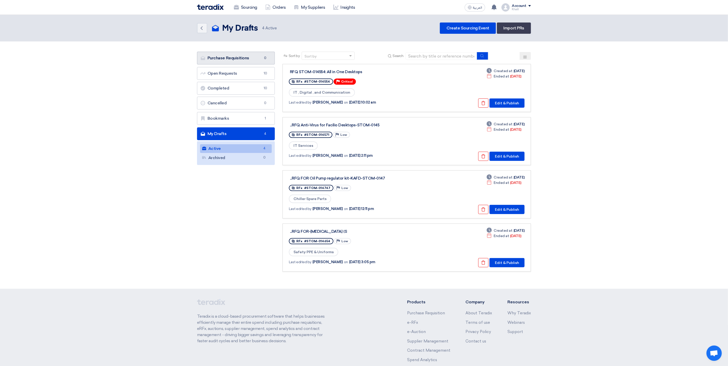
click at [251, 52] on link "Purchase Requisitions Purchase Requisitions 0" at bounding box center [236, 58] width 78 height 13
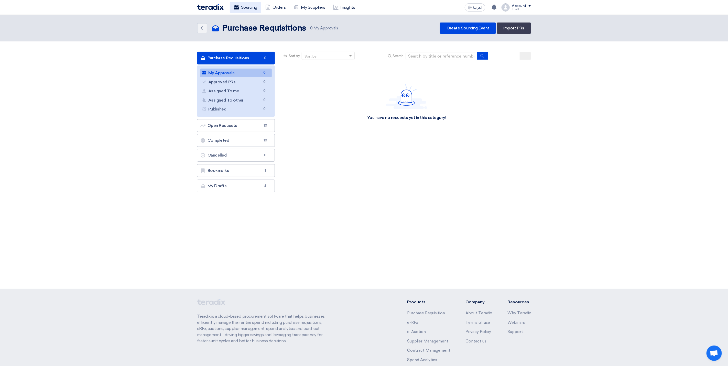
click at [245, 8] on link "Sourcing" at bounding box center [245, 7] width 31 height 11
